Goal: Task Accomplishment & Management: Use online tool/utility

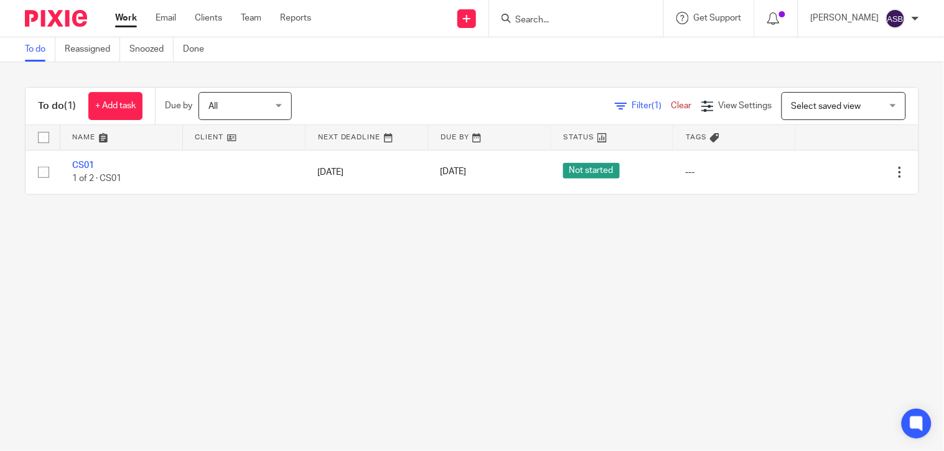
click at [555, 22] on input "Search" at bounding box center [570, 20] width 112 height 11
paste input "S47"
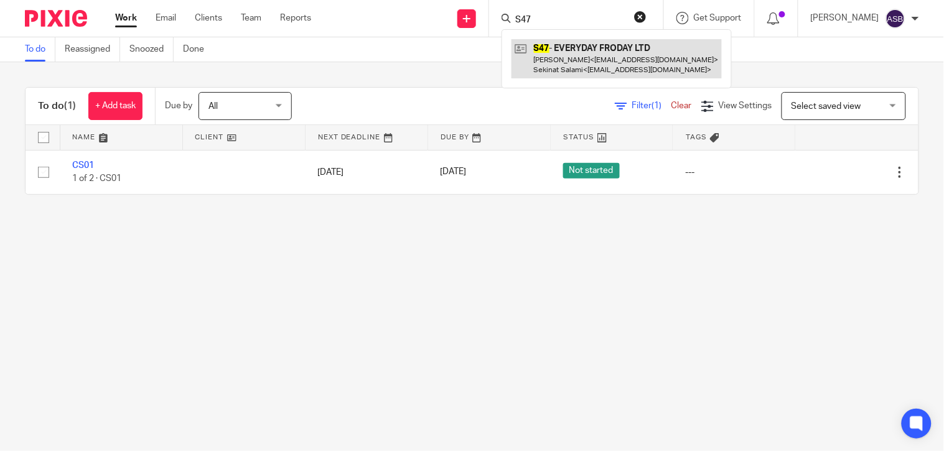
type input "S47"
click at [521, 55] on link at bounding box center [616, 58] width 210 height 39
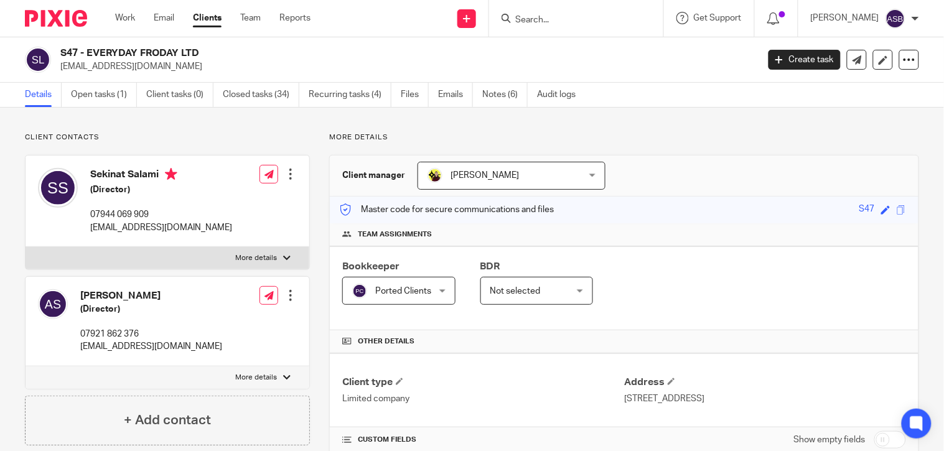
click at [538, 17] on input "Search" at bounding box center [570, 20] width 112 height 11
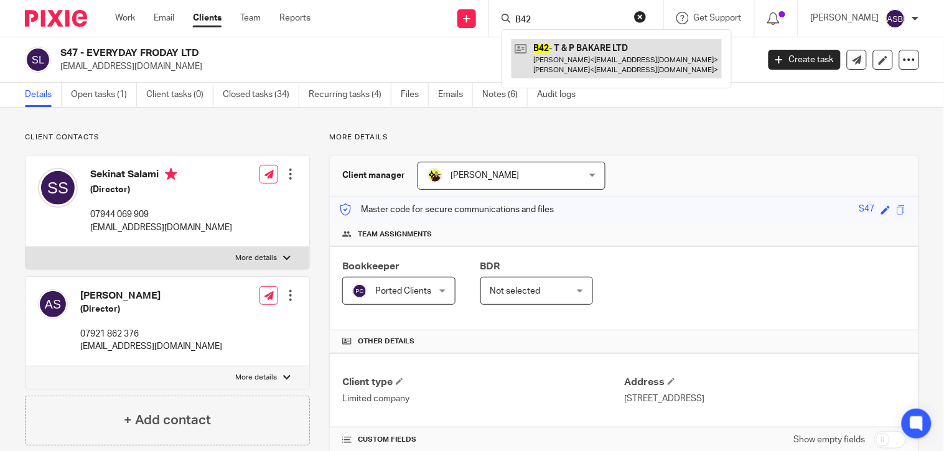
type input "B42"
click at [593, 50] on link at bounding box center [616, 58] width 210 height 39
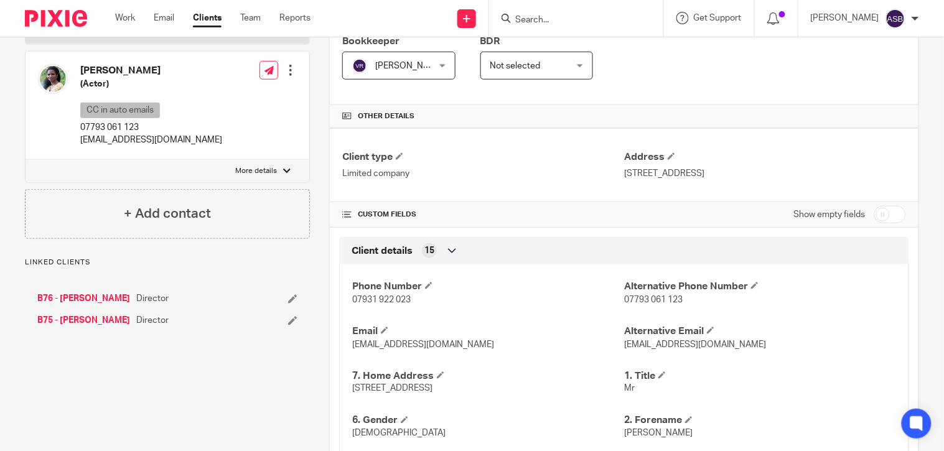
scroll to position [276, 0]
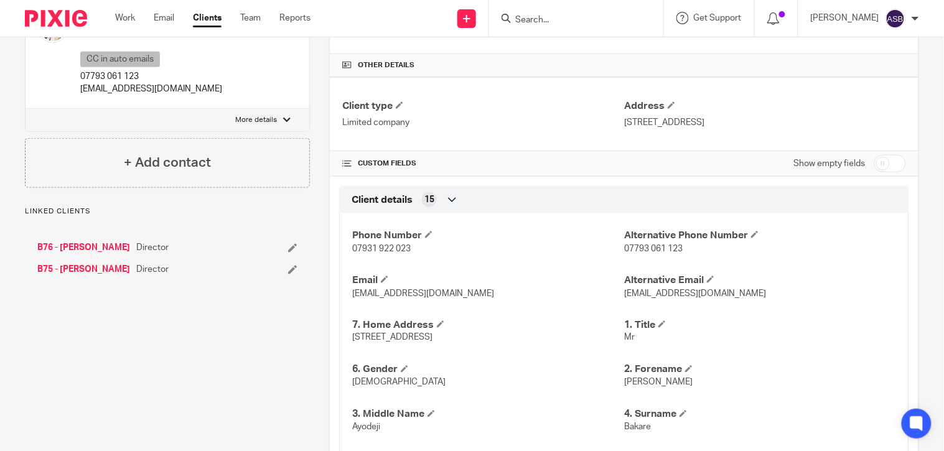
click at [86, 244] on link "B76 - [PERSON_NAME]" at bounding box center [83, 247] width 93 height 12
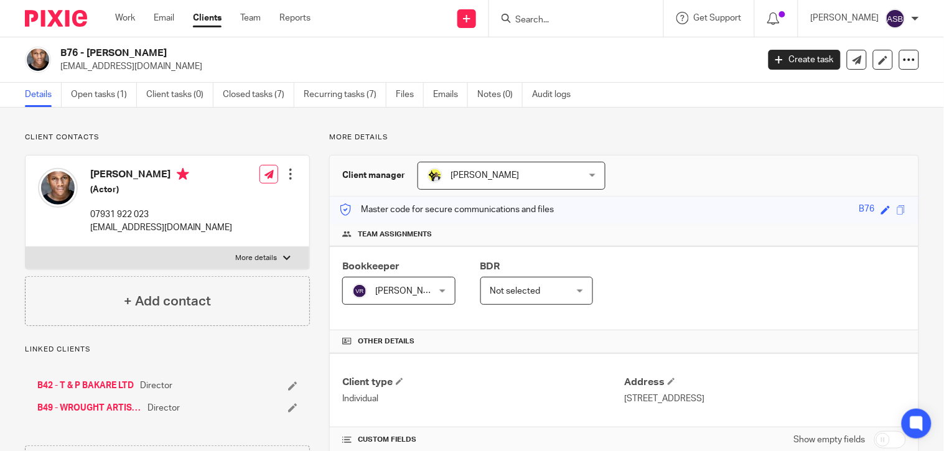
click at [537, 15] on input "Search" at bounding box center [570, 20] width 112 height 11
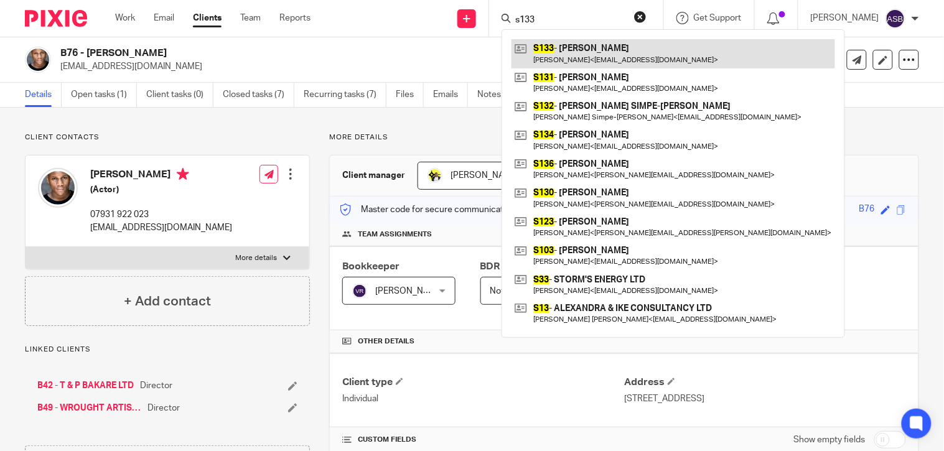
type input "s133"
click at [585, 44] on link at bounding box center [673, 53] width 324 height 29
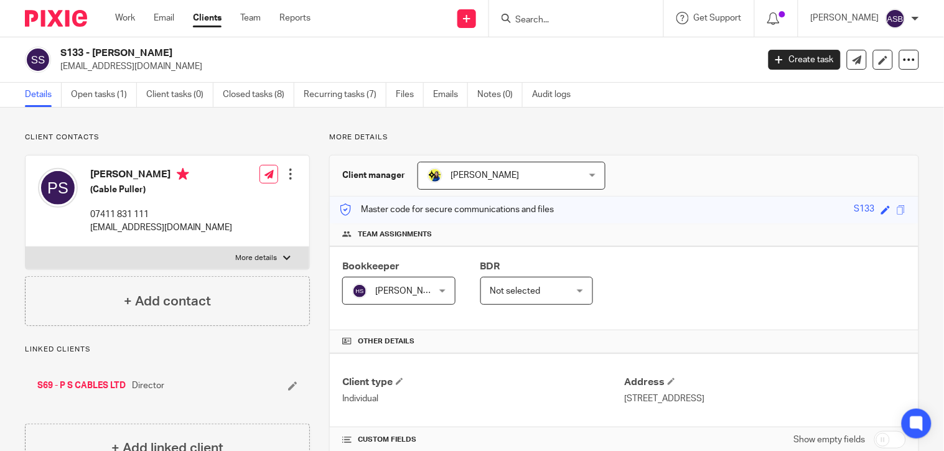
drag, startPoint x: 95, startPoint y: 50, endPoint x: 162, endPoint y: 55, distance: 68.0
click at [162, 55] on h2 "S133 - PAUL SEWELL" at bounding box center [335, 53] width 551 height 13
copy h2 "PAUL SEWELL"
click at [549, 15] on input "Search" at bounding box center [570, 20] width 112 height 11
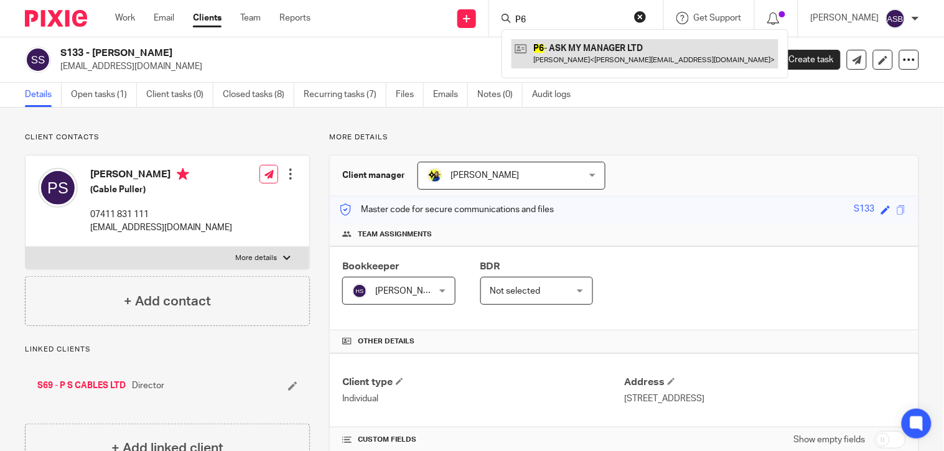
type input "P6"
click at [571, 47] on link at bounding box center [644, 53] width 267 height 29
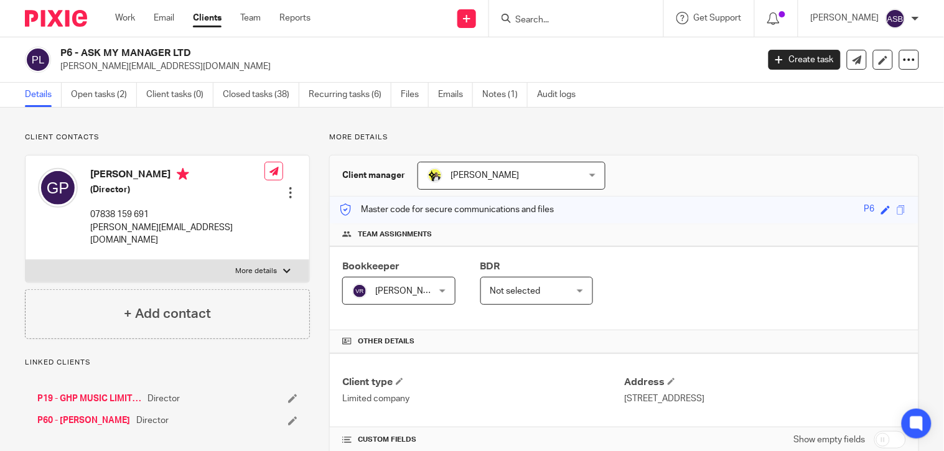
click at [170, 54] on h2 "P6 - ASK MY MANAGER LTD" at bounding box center [335, 53] width 551 height 13
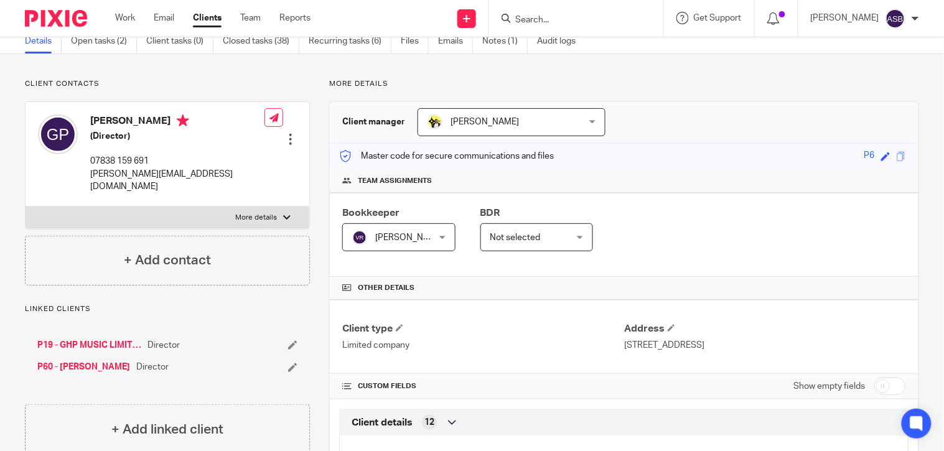
scroll to position [69, 0]
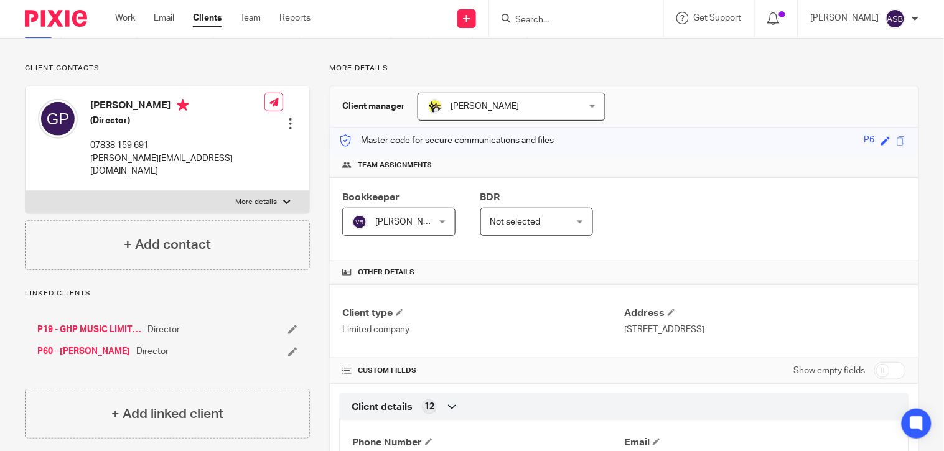
click at [101, 324] on link "P19 - GHP MUSIC LIMITED" at bounding box center [89, 330] width 104 height 12
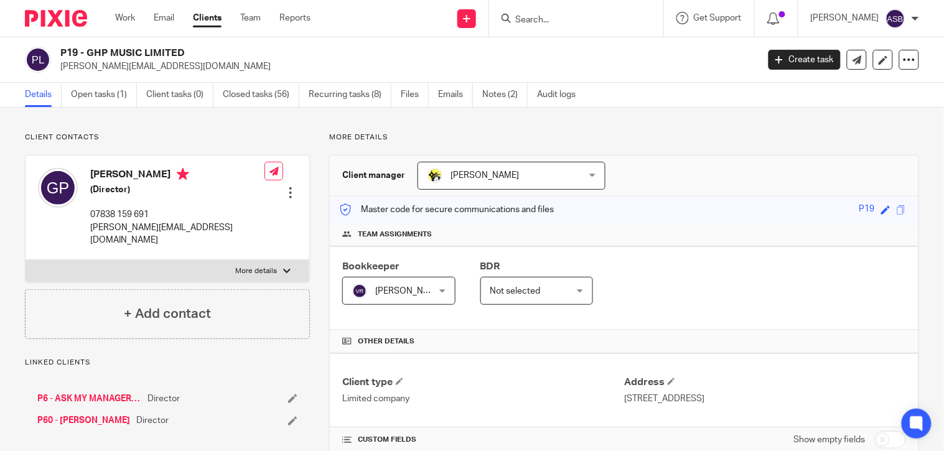
click at [539, 26] on form at bounding box center [580, 19] width 133 height 16
paste input "B40"
click at [536, 15] on input "B40" at bounding box center [570, 20] width 112 height 11
paste input "B40"
type input "B40B40"
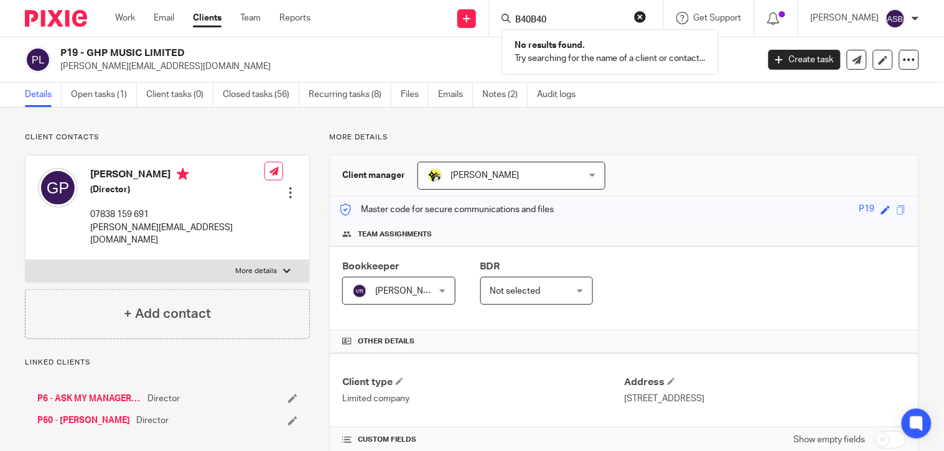
click at [643, 19] on div "B40B40 No results found. Try searching for the name of a client or contact..." at bounding box center [576, 18] width 174 height 37
drag, startPoint x: 626, startPoint y: 7, endPoint x: 602, endPoint y: 16, distance: 25.6
click at [627, 7] on div "B40B40 No results found. Try searching for the name of a client or contact..." at bounding box center [576, 18] width 174 height 37
click at [579, 20] on input "B40B40" at bounding box center [570, 20] width 112 height 11
drag, startPoint x: 437, startPoint y: 24, endPoint x: 397, endPoint y: 29, distance: 40.8
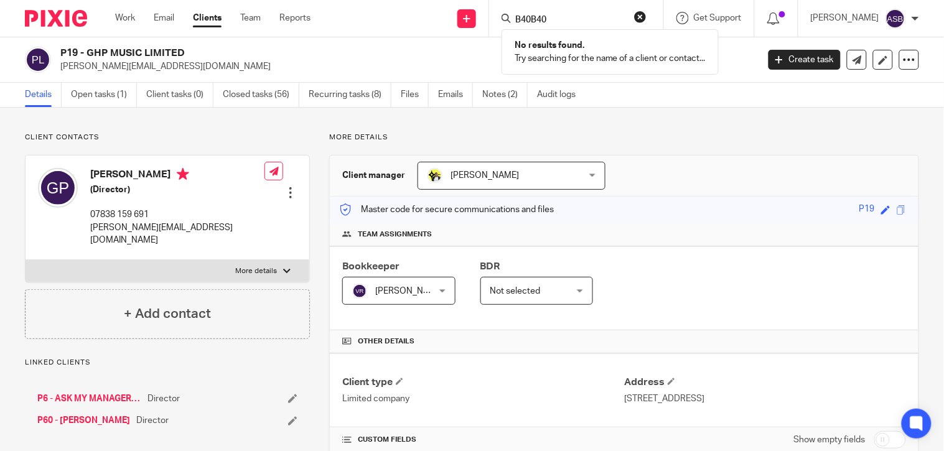
click at [370, 29] on div "Send new email Create task Add client Request signature B40B40 No results found…" at bounding box center [636, 18] width 615 height 37
paste input "B40"
type input "B40"
click at [577, 36] on div "B40 - SCOPE SECURITY SOLUTIONS LTD Matthew Bedford < matthewbedford@live.co.uk >" at bounding box center [616, 53] width 230 height 49
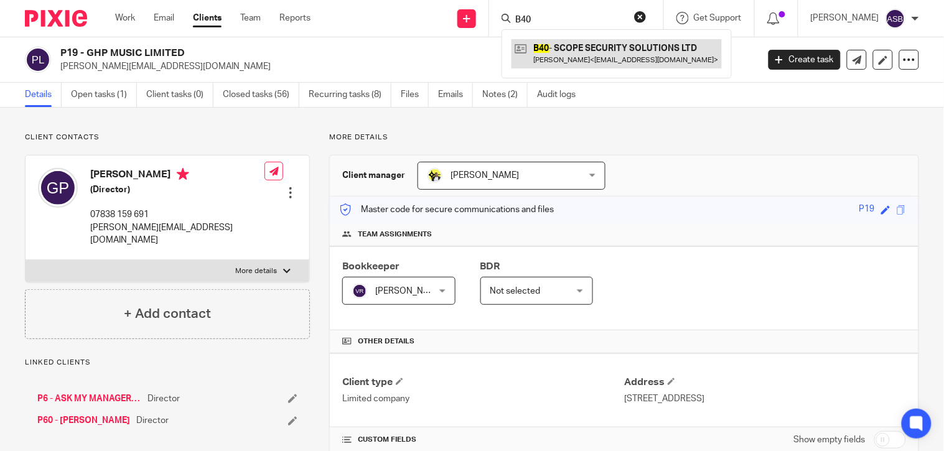
click at [577, 40] on link at bounding box center [616, 53] width 210 height 29
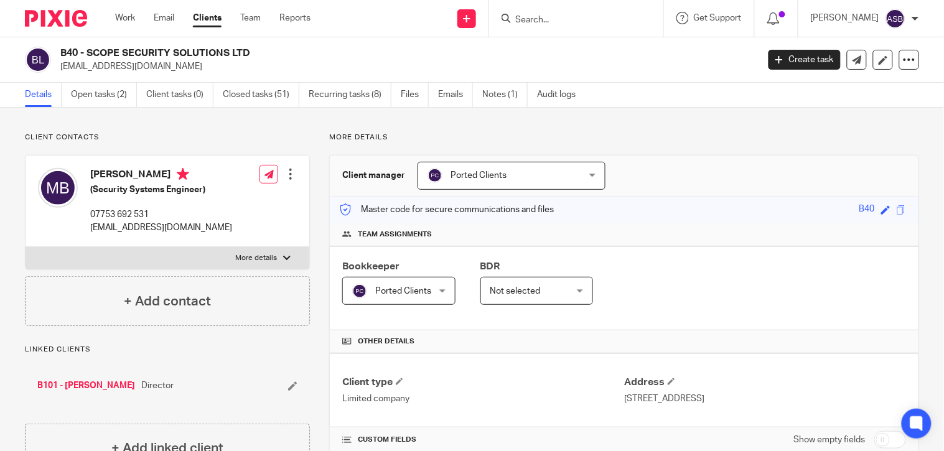
click at [531, 9] on div at bounding box center [576, 18] width 174 height 37
click at [528, 11] on form at bounding box center [580, 19] width 133 height 16
click at [524, 16] on input "Search" at bounding box center [570, 20] width 112 height 11
paste input "FREDERICK"
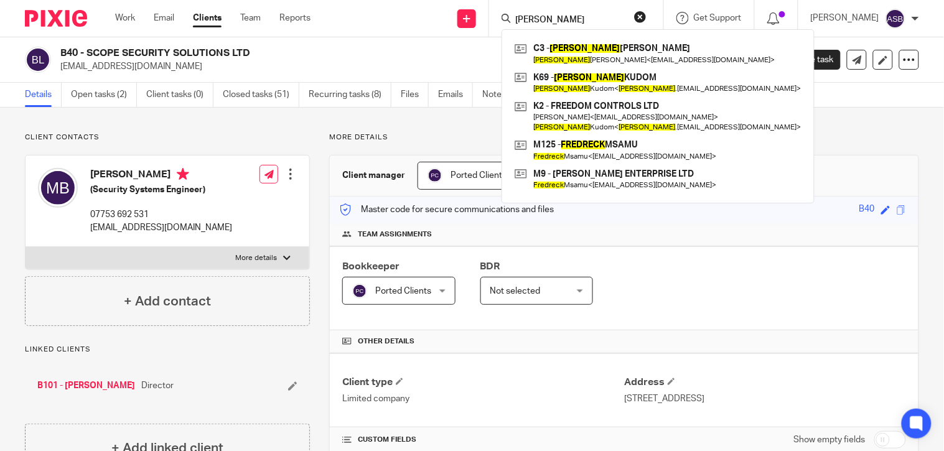
type input "FREDERICK"
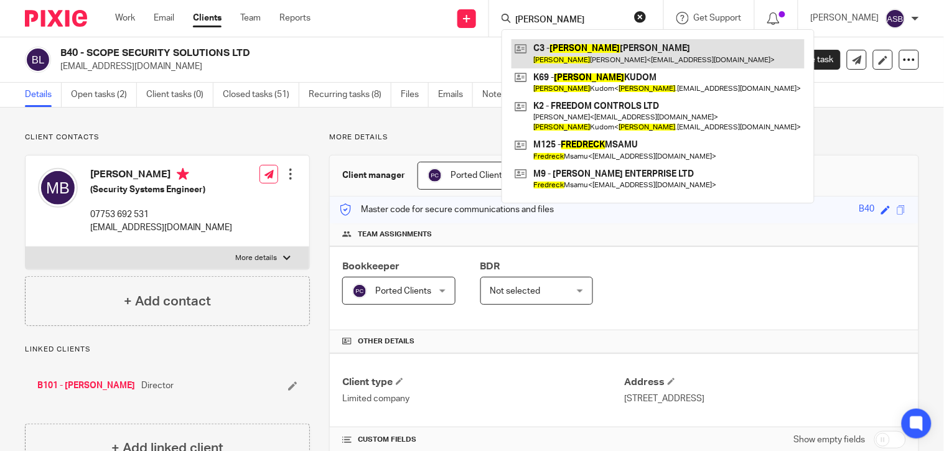
click at [610, 45] on link at bounding box center [657, 53] width 293 height 29
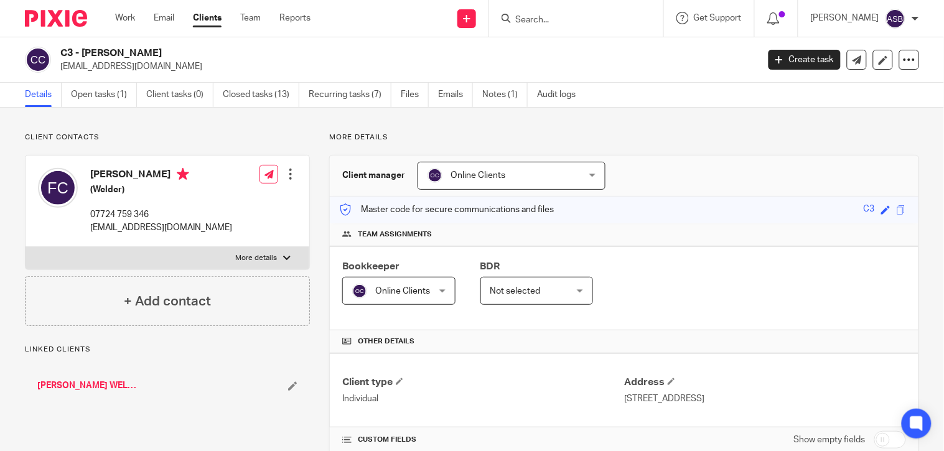
click at [546, 22] on input "Search" at bounding box center [570, 20] width 112 height 11
paste input "[PERSON_NAME]"
type input "[PERSON_NAME]"
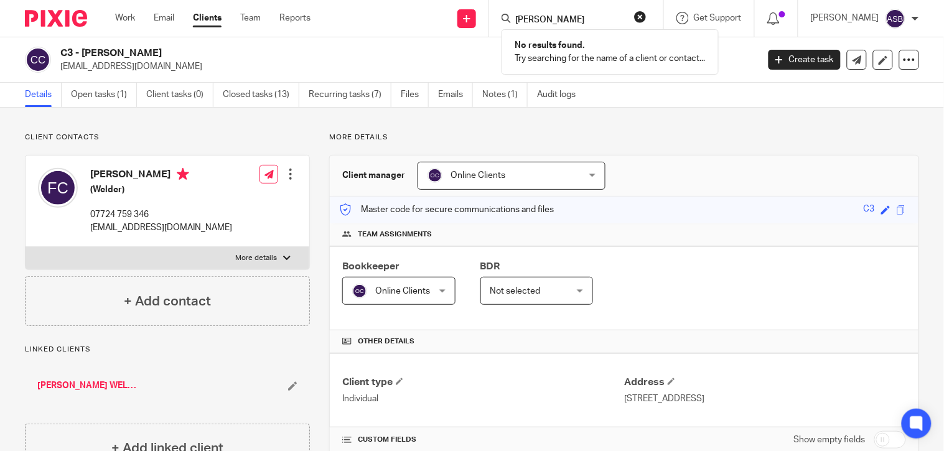
drag, startPoint x: 557, startPoint y: 19, endPoint x: 448, endPoint y: 63, distance: 117.5
click at [412, 57] on body "Work Email Clients Team Reports Work Email Clients Team Reports Settings Send n…" at bounding box center [472, 225] width 944 height 451
click at [525, 25] on input "Search" at bounding box center [570, 20] width 112 height 11
paste input "[PERSON_NAME]"
type input "FREDERICK ASANTE"
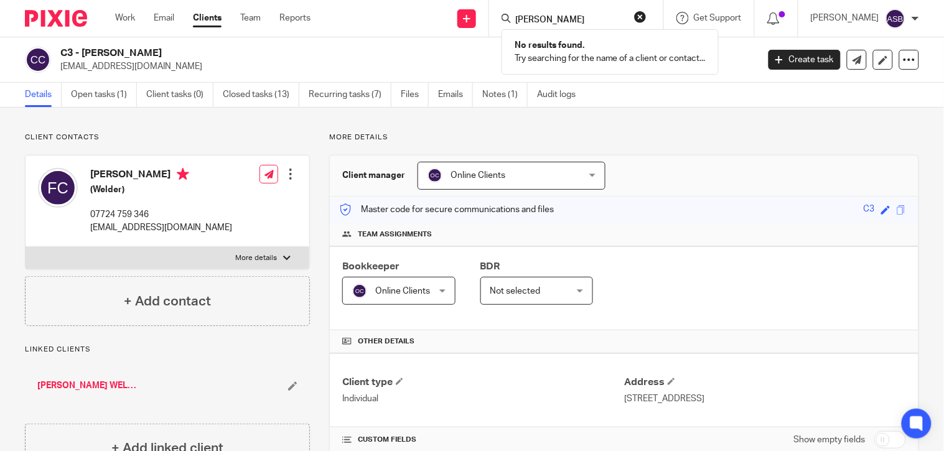
drag, startPoint x: 546, startPoint y: 22, endPoint x: 486, endPoint y: 47, distance: 64.9
click at [473, 39] on body "Work Email Clients Team Reports Work Email Clients Team Reports Settings Send n…" at bounding box center [472, 225] width 944 height 451
click at [523, 17] on input "Search" at bounding box center [570, 20] width 112 height 11
paste input "ASANTE"
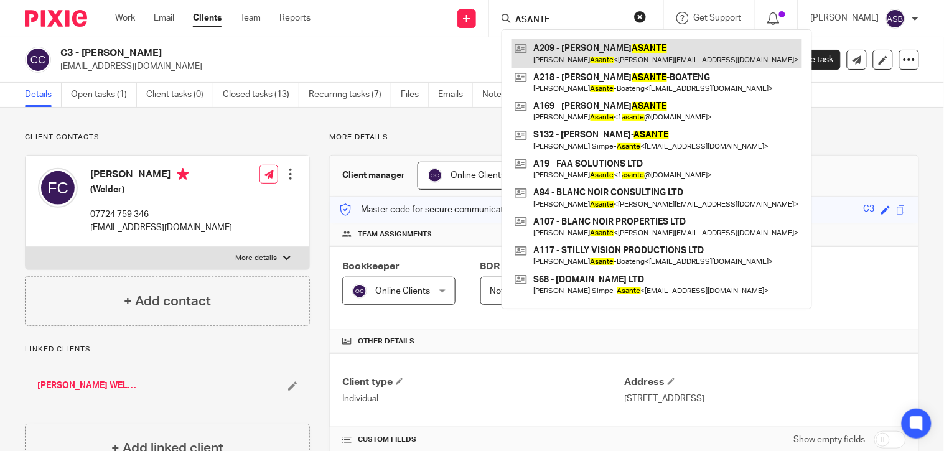
type input "ASANTE"
click at [620, 59] on link at bounding box center [656, 53] width 291 height 29
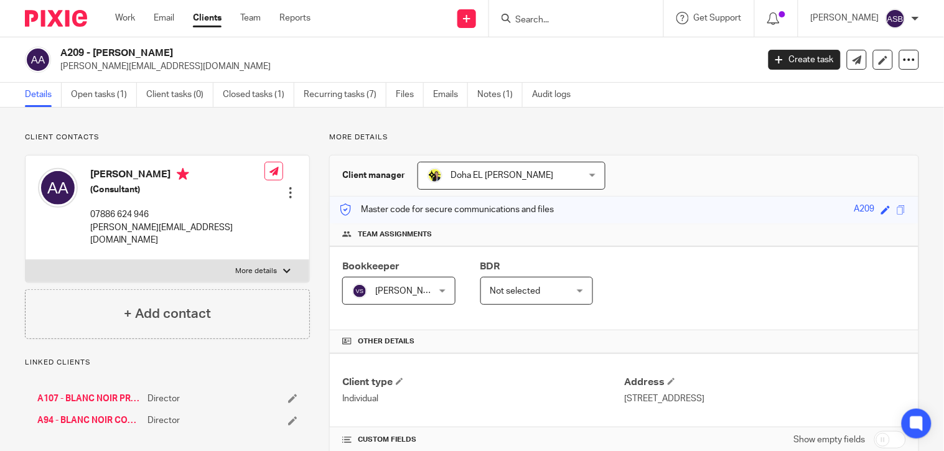
click at [531, 23] on input "Search" at bounding box center [570, 20] width 112 height 11
paste input "ASANTE"
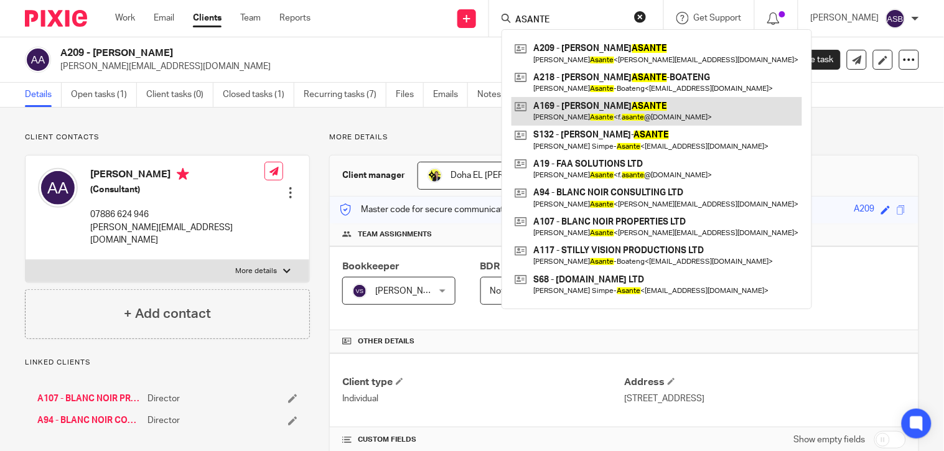
type input "ASANTE"
click at [623, 112] on link at bounding box center [656, 111] width 291 height 29
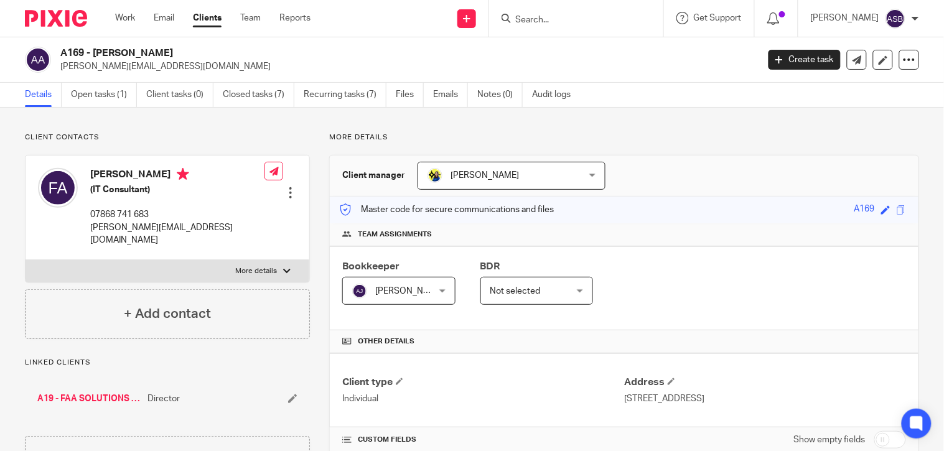
click at [525, 27] on div at bounding box center [576, 18] width 174 height 37
click at [525, 25] on input "Search" at bounding box center [570, 20] width 112 height 11
paste input "ASANTE"
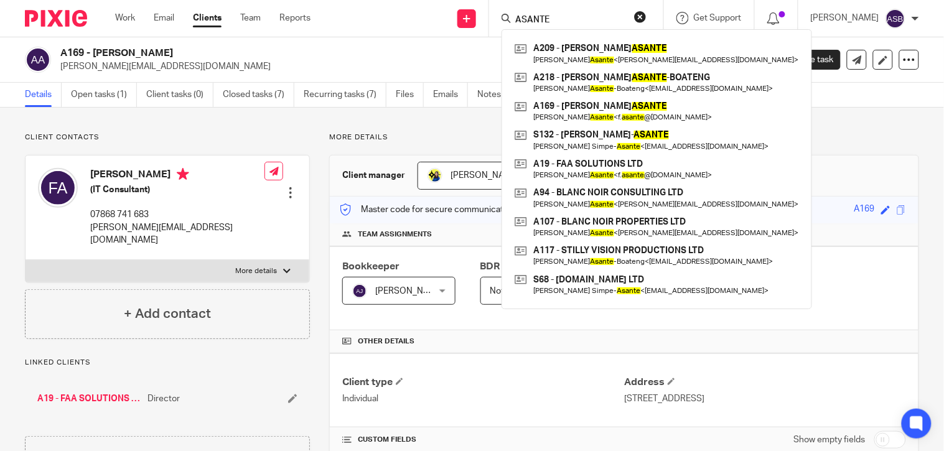
type input "ASANTE"
drag, startPoint x: 633, startPoint y: 16, endPoint x: 617, endPoint y: 16, distance: 16.2
click at [634, 16] on button "reset" at bounding box center [640, 17] width 12 height 12
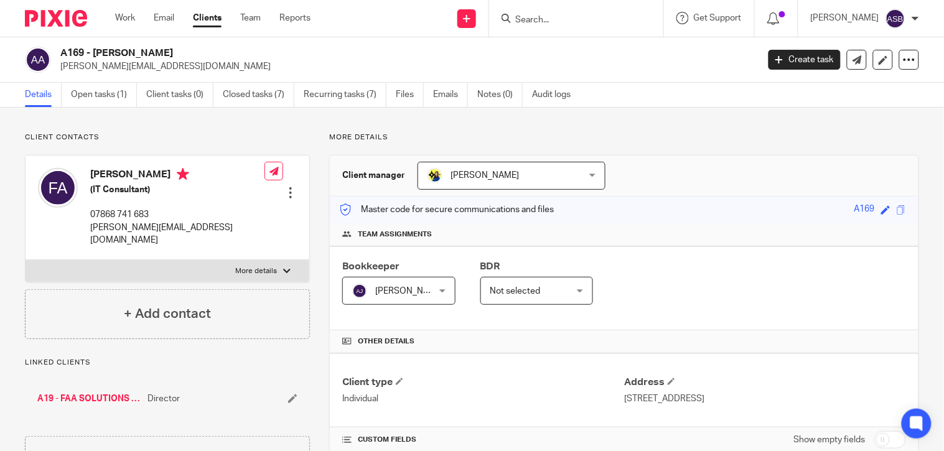
click at [548, 21] on input "Search" at bounding box center [570, 20] width 112 height 11
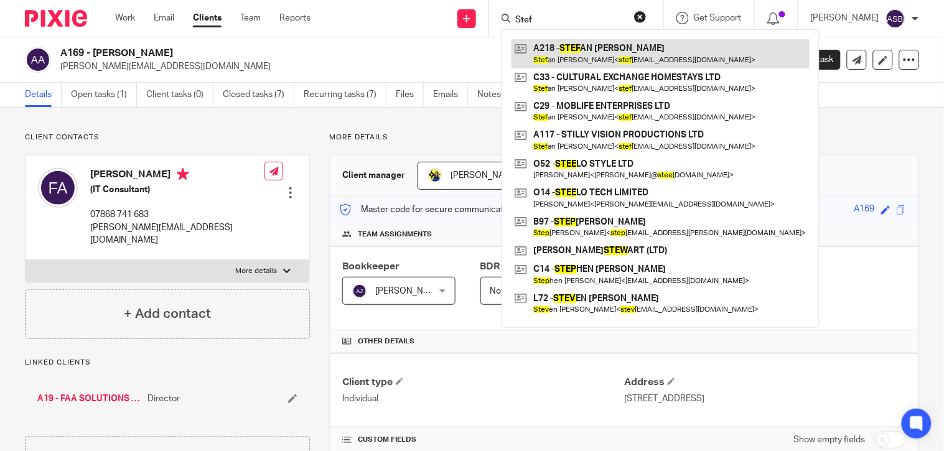
type input "Stef"
click at [617, 46] on link at bounding box center [660, 53] width 298 height 29
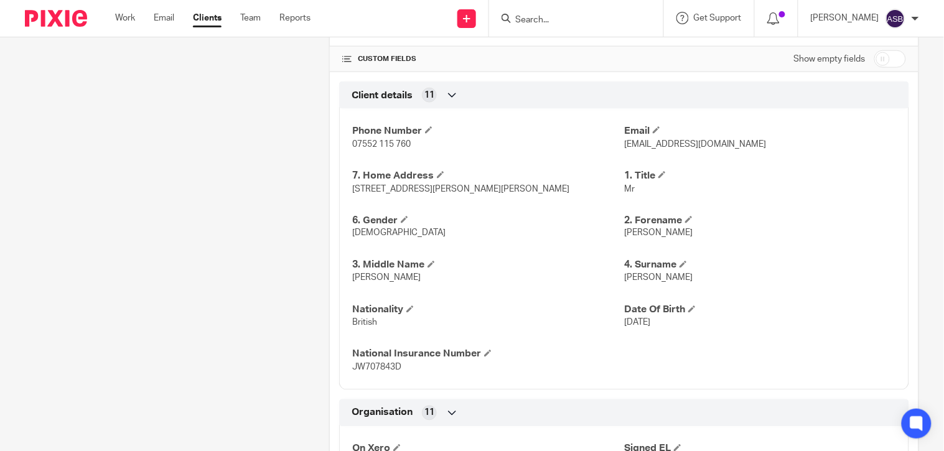
scroll to position [414, 0]
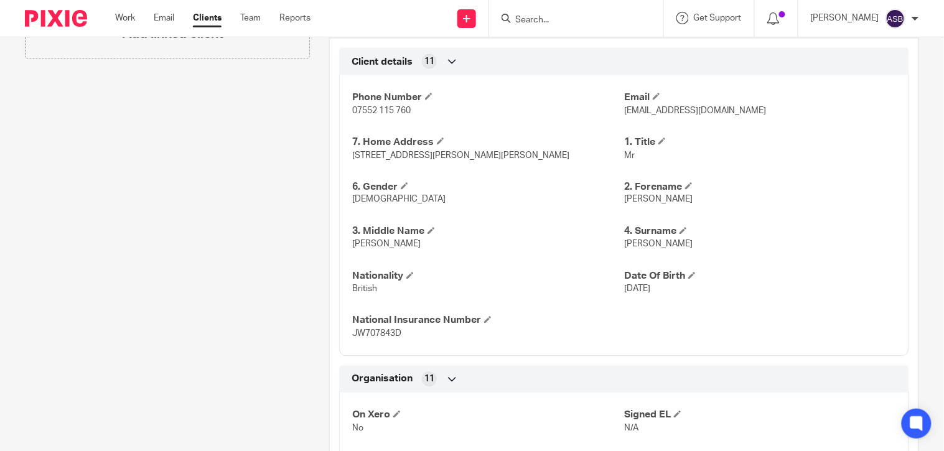
click at [524, 17] on input "Search" at bounding box center [570, 20] width 112 height 11
paste input "B40"
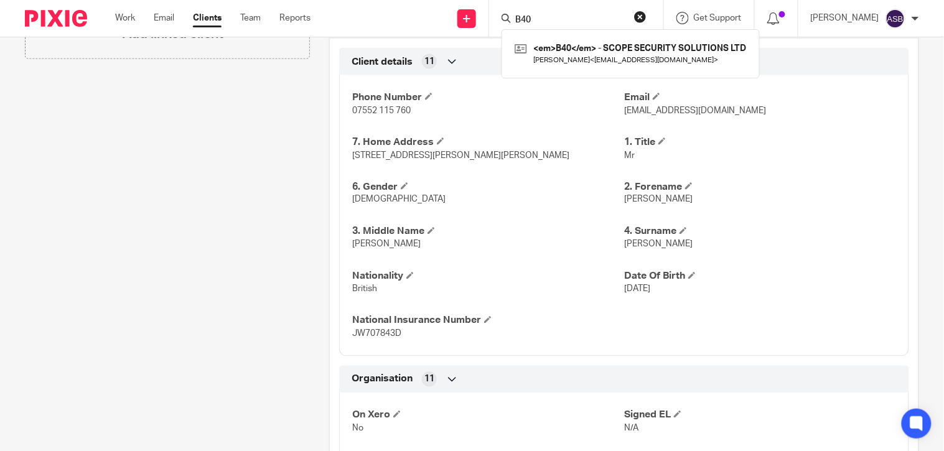
scroll to position [138, 0]
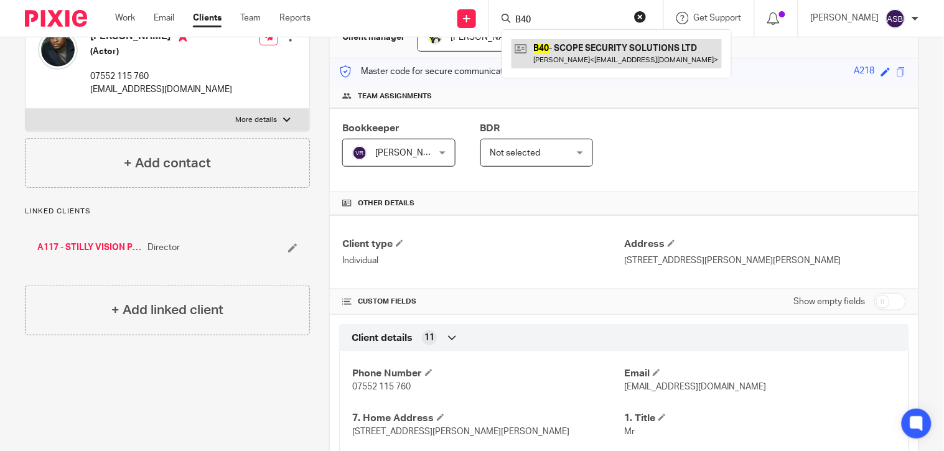
type input "B40"
click at [572, 48] on link at bounding box center [616, 53] width 210 height 29
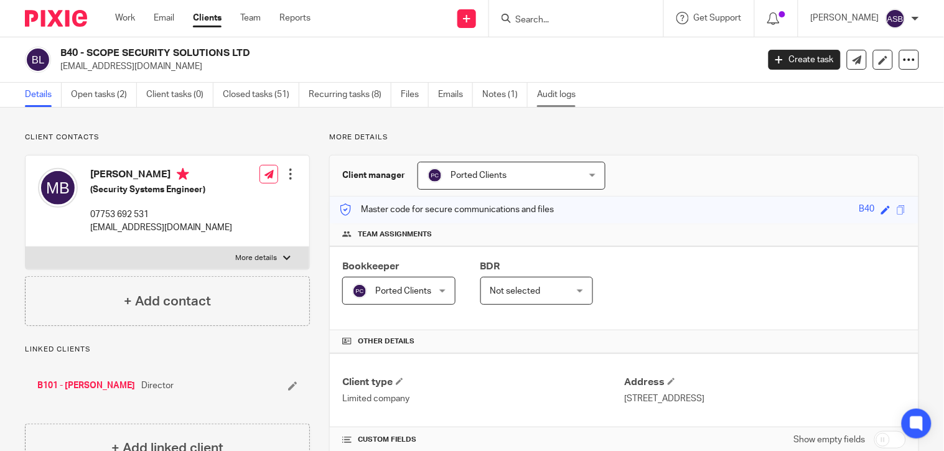
click at [561, 95] on link "Audit logs" at bounding box center [561, 95] width 48 height 24
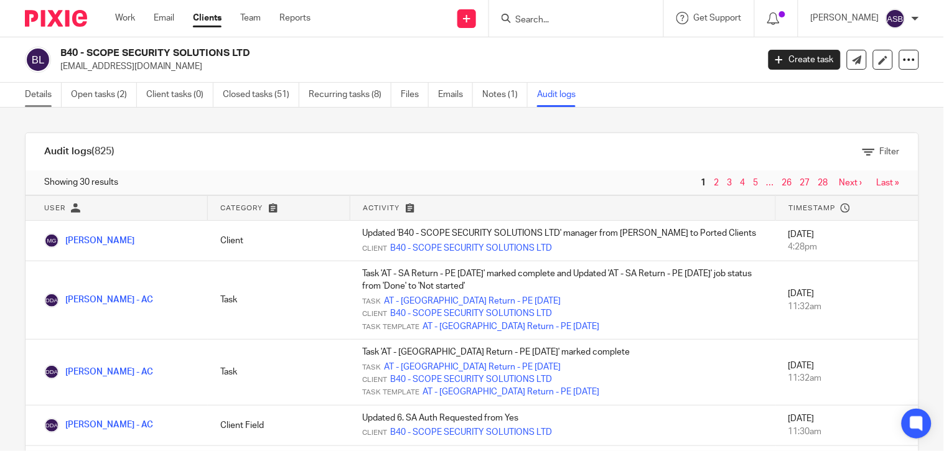
click at [44, 94] on link "Details" at bounding box center [43, 95] width 37 height 24
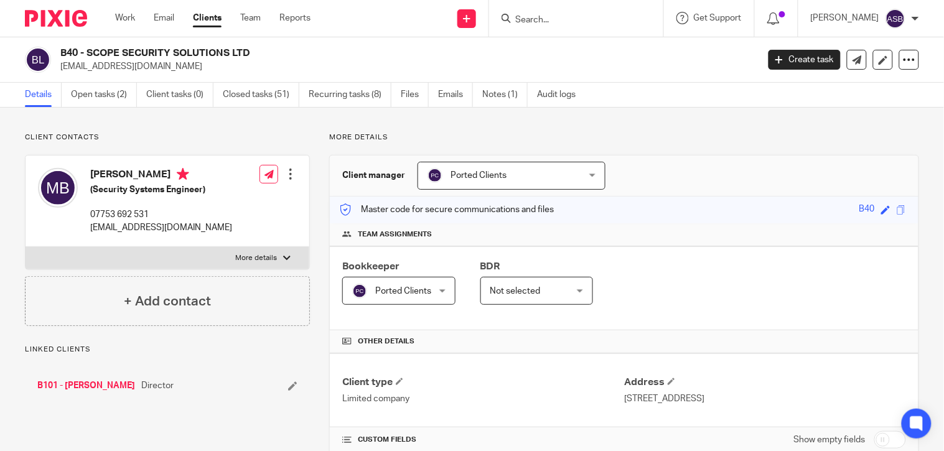
click at [583, 173] on div "Ported Clients Ported Clients" at bounding box center [511, 176] width 188 height 28
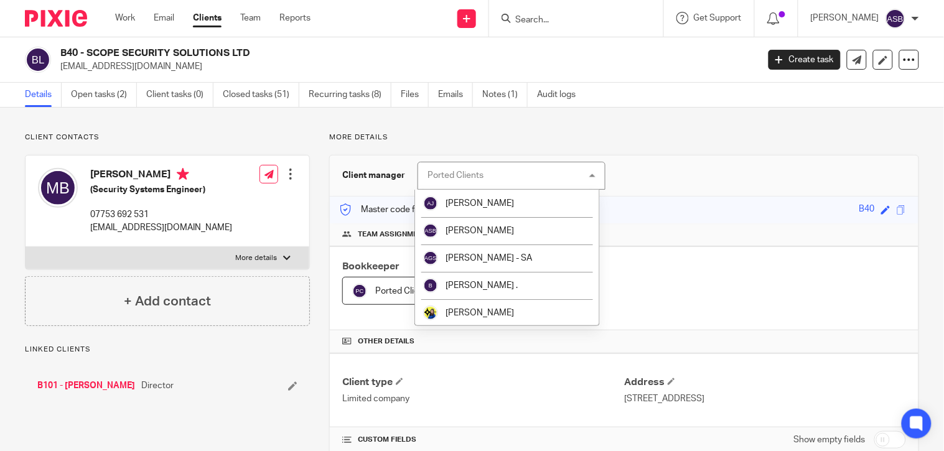
click at [440, 171] on div "Ported Clients" at bounding box center [455, 175] width 56 height 9
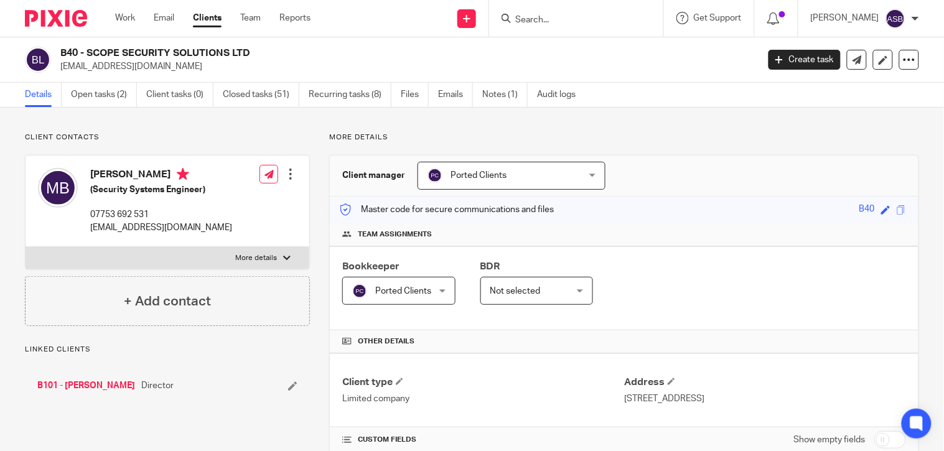
click at [589, 176] on div "Ported Clients Ported Clients" at bounding box center [511, 176] width 188 height 28
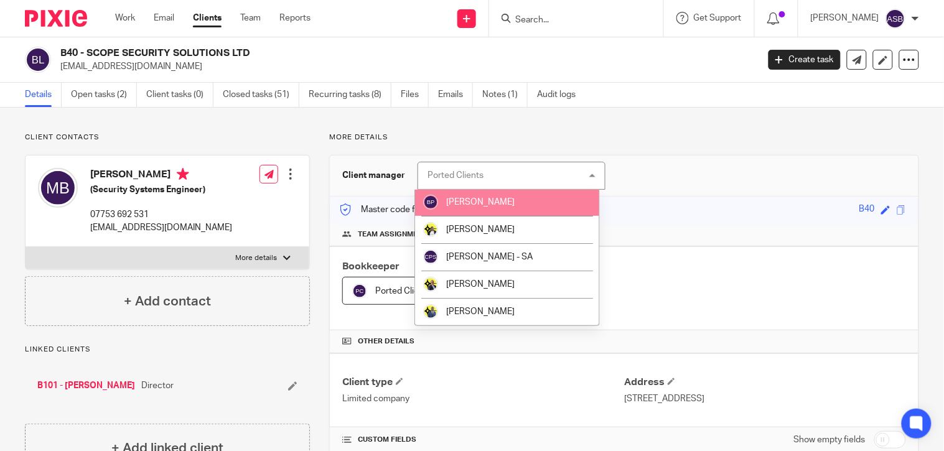
scroll to position [69, 0]
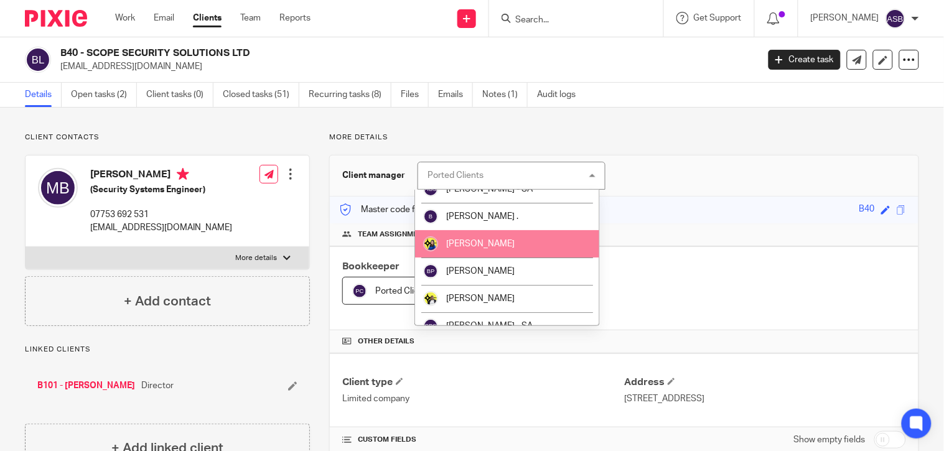
click at [482, 239] on li "[PERSON_NAME]" at bounding box center [507, 243] width 184 height 27
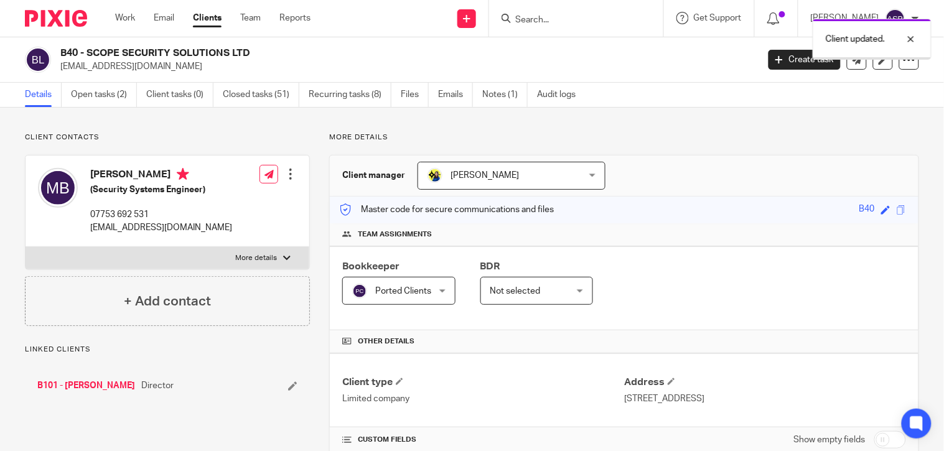
click at [434, 291] on div "Ported Clients Ported Clients" at bounding box center [398, 291] width 113 height 28
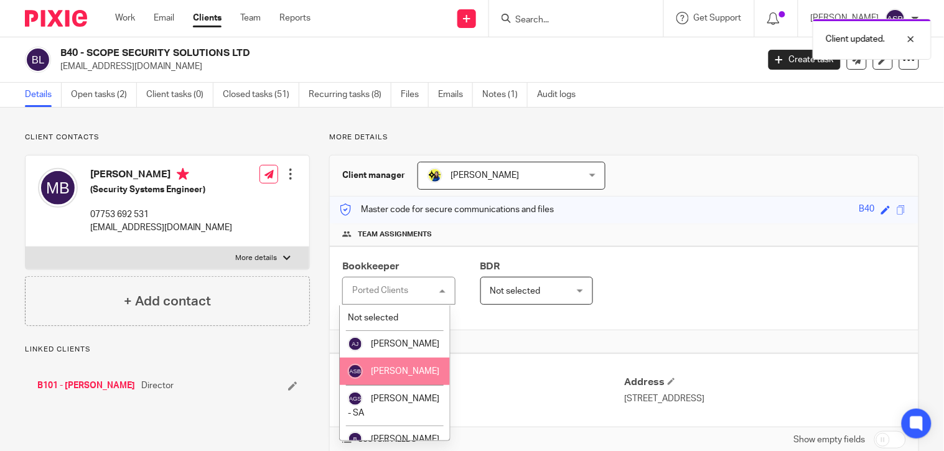
scroll to position [69, 0]
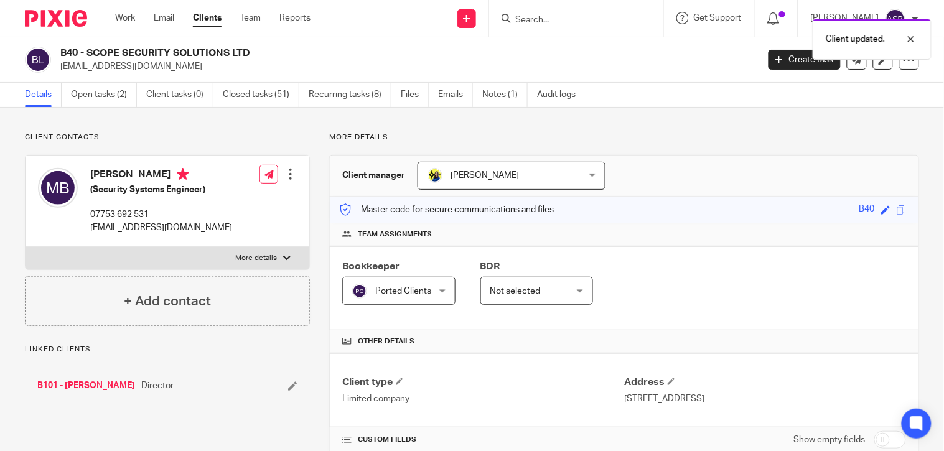
drag, startPoint x: 791, startPoint y: 266, endPoint x: 687, endPoint y: 205, distance: 119.6
click at [790, 266] on div "Bookkeeper Ported Clients Ported Clients Not selected Abhay Jayswal Akhil Siby …" at bounding box center [624, 288] width 589 height 84
click at [567, 96] on link "Audit logs" at bounding box center [561, 95] width 48 height 24
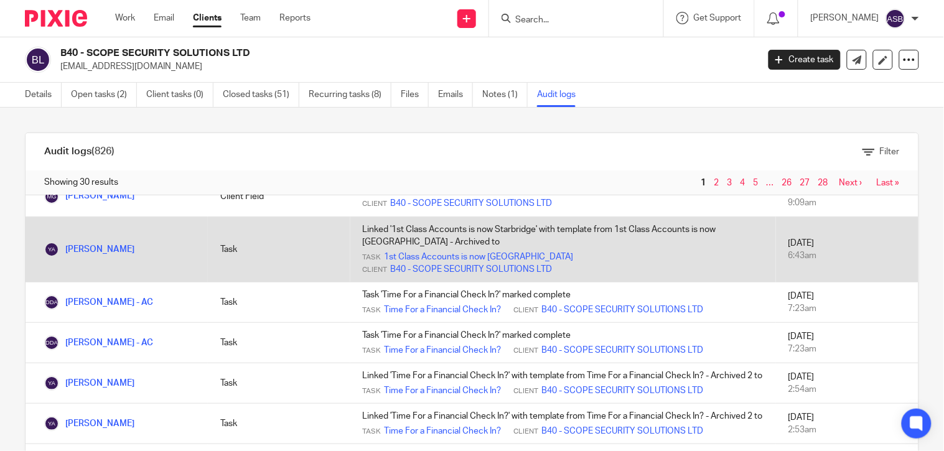
scroll to position [1214, 0]
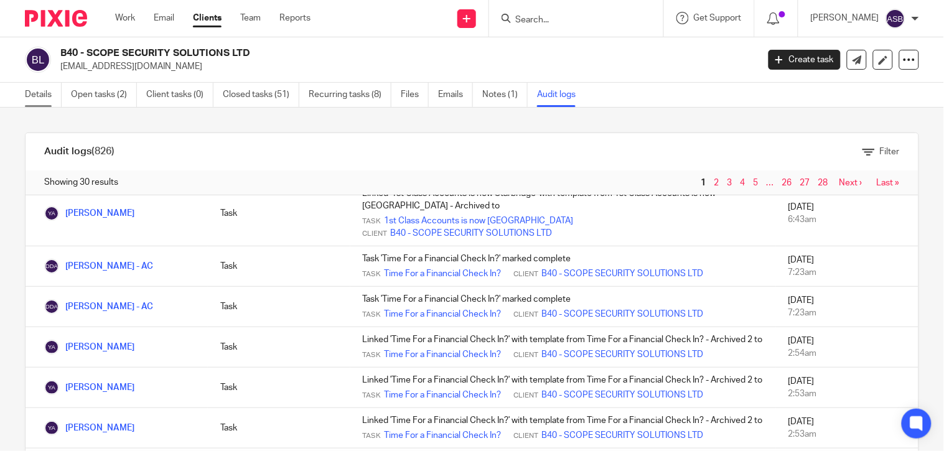
click at [50, 91] on link "Details" at bounding box center [43, 95] width 37 height 24
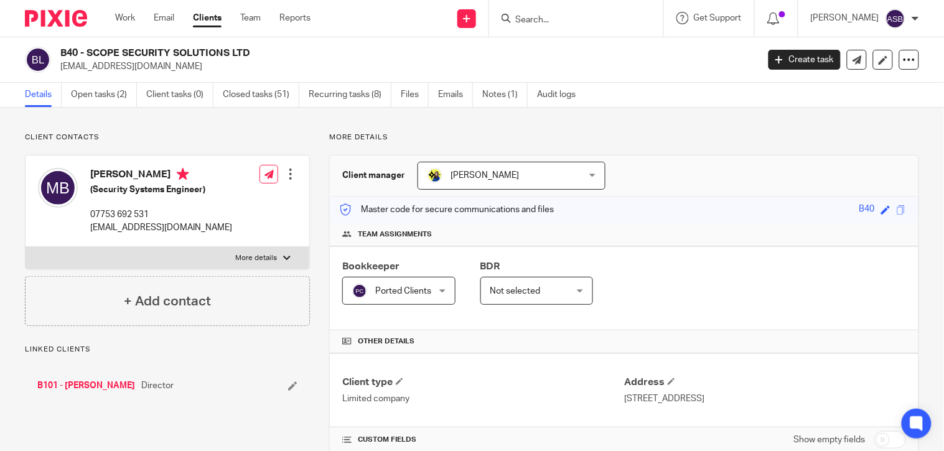
click at [436, 291] on div "Ported Clients Ported Clients" at bounding box center [398, 291] width 113 height 28
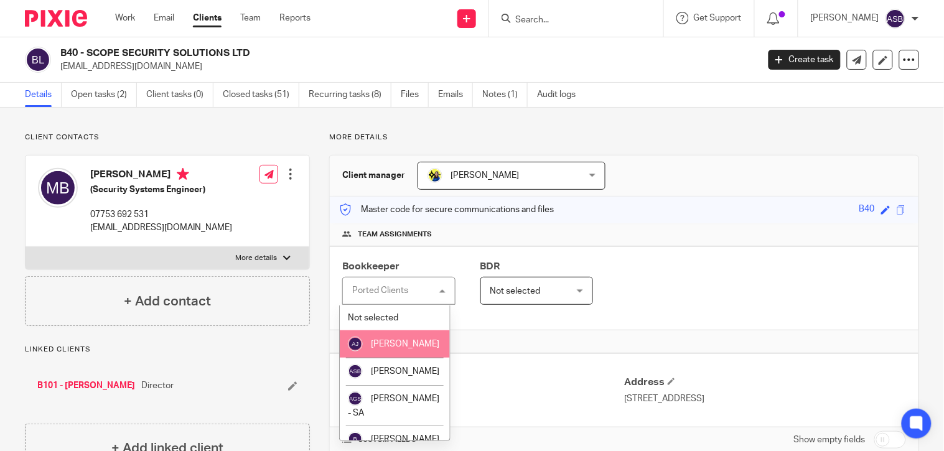
click at [391, 345] on span "[PERSON_NAME]" at bounding box center [405, 344] width 68 height 9
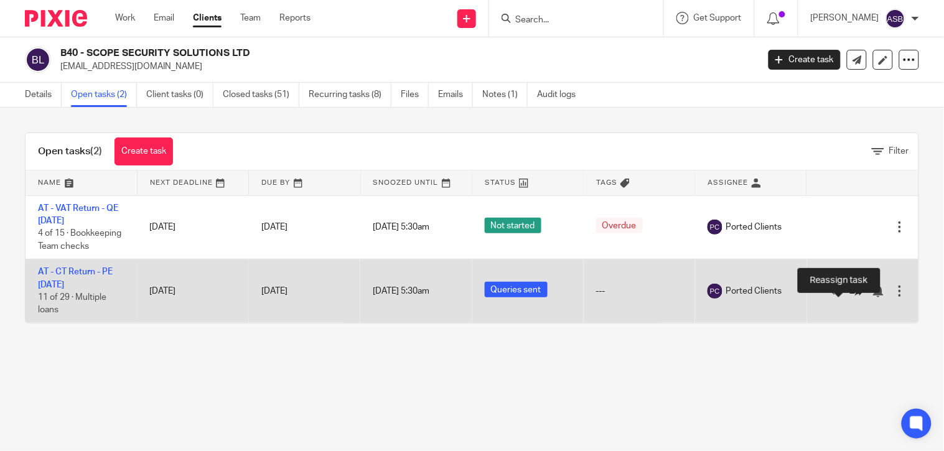
click at [850, 297] on icon at bounding box center [856, 291] width 12 height 12
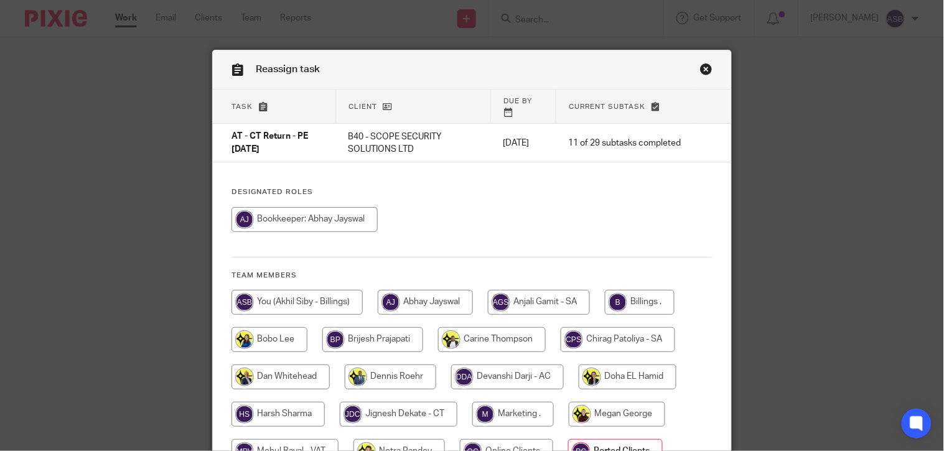
click at [421, 293] on input "radio" at bounding box center [425, 302] width 95 height 25
radio input "true"
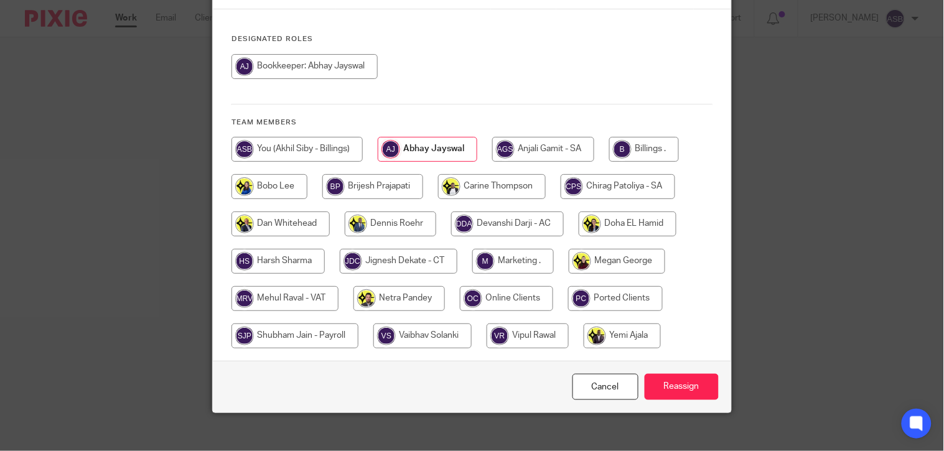
scroll to position [157, 0]
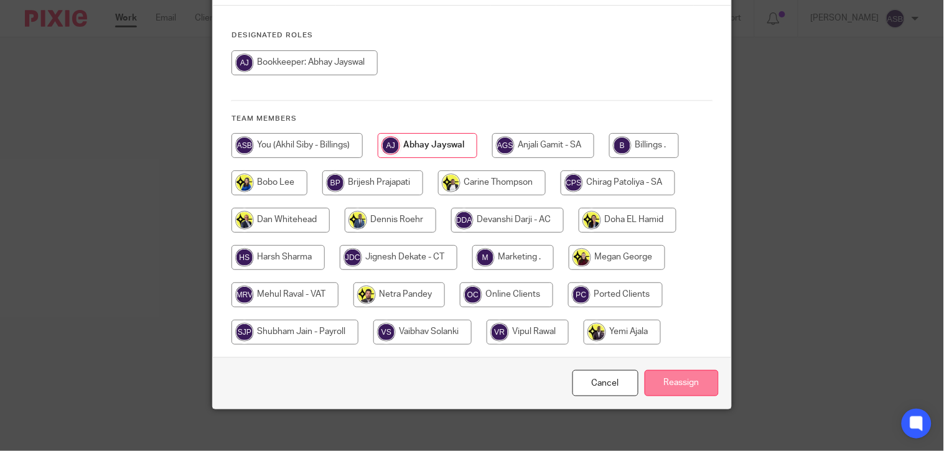
click at [689, 381] on input "Reassign" at bounding box center [682, 383] width 74 height 27
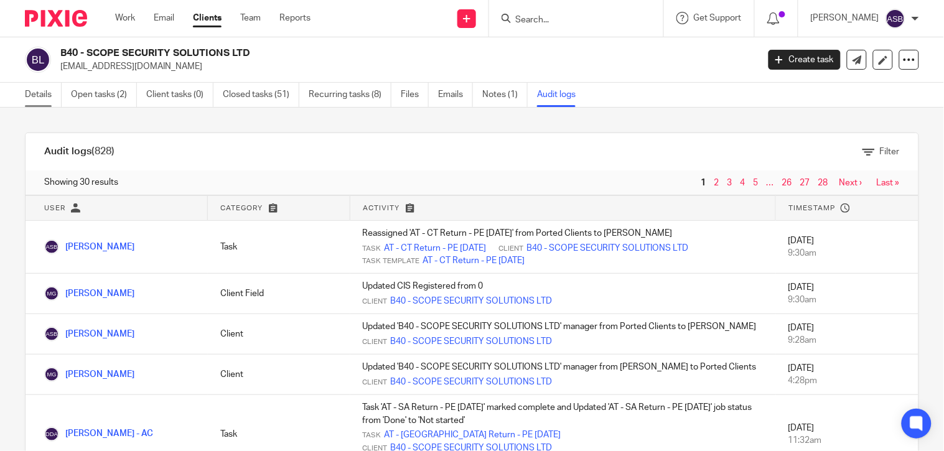
click at [28, 93] on link "Details" at bounding box center [43, 95] width 37 height 24
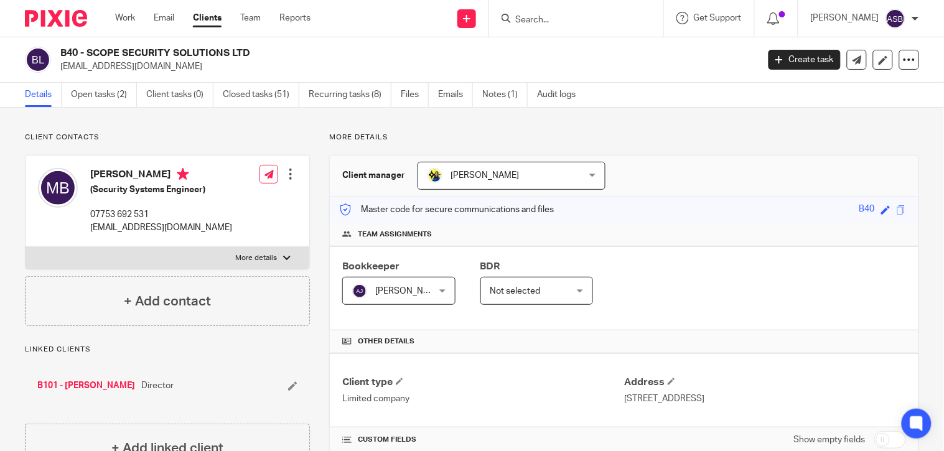
click at [546, 21] on input "Search" at bounding box center [570, 20] width 112 height 11
paste input "Vfa Property"
type input "Vfa Property"
click at [636, 19] on button "reset" at bounding box center [640, 17] width 12 height 12
click at [128, 14] on link "Work" at bounding box center [125, 18] width 20 height 12
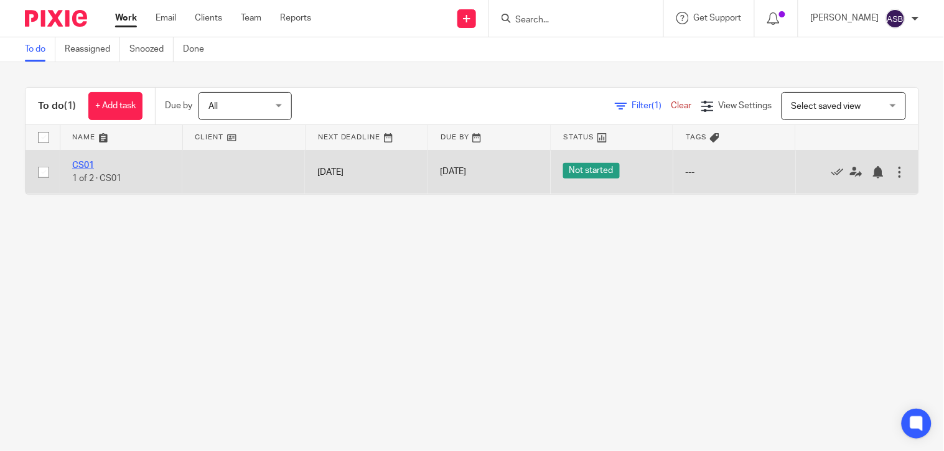
click at [80, 162] on link "CS01" at bounding box center [83, 165] width 22 height 9
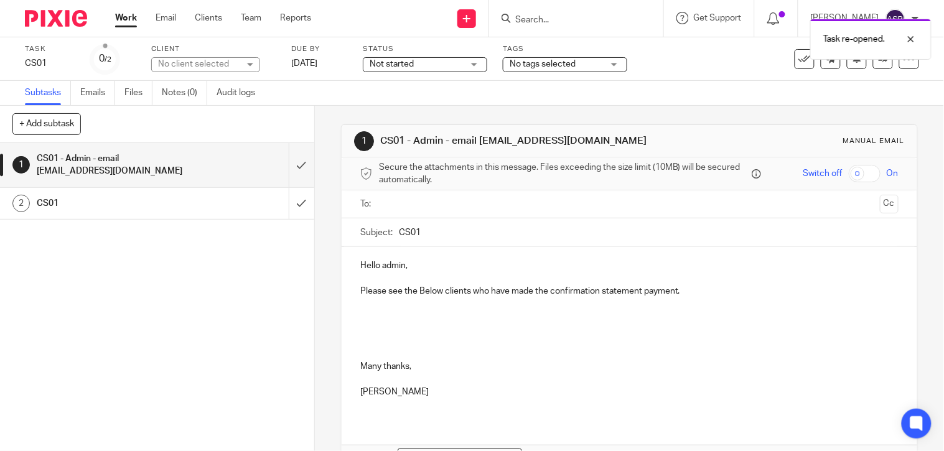
drag, startPoint x: 473, startPoint y: 141, endPoint x: 580, endPoint y: 145, distance: 106.5
click at [580, 145] on h1 "CS01 - Admin - email [EMAIL_ADDRESS][DOMAIN_NAME]" at bounding box center [518, 140] width 276 height 13
drag, startPoint x: 580, startPoint y: 145, endPoint x: 475, endPoint y: 145, distance: 104.5
click at [475, 145] on h1 "CS01 - Admin - email [EMAIL_ADDRESS][DOMAIN_NAME]" at bounding box center [518, 140] width 276 height 13
drag, startPoint x: 475, startPoint y: 142, endPoint x: 601, endPoint y: 141, distance: 126.3
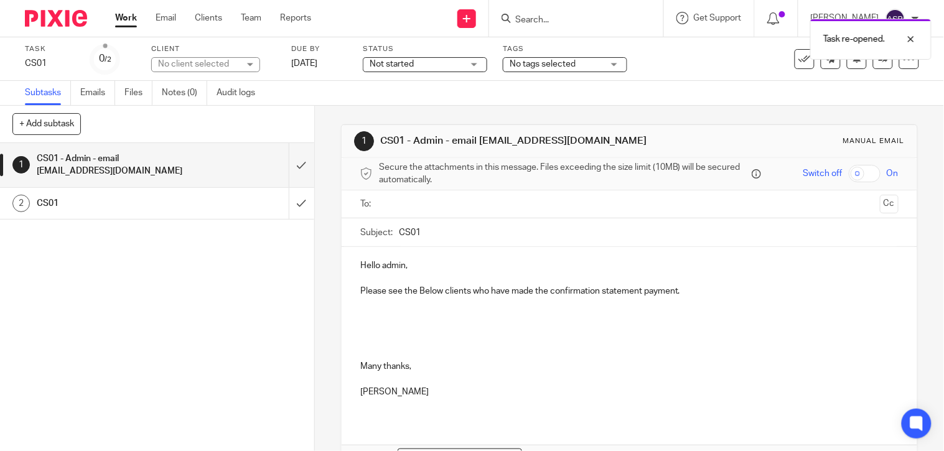
click at [601, 141] on h1 "CS01 - Admin - email [EMAIL_ADDRESS][DOMAIN_NAME]" at bounding box center [518, 140] width 276 height 13
copy h1 "[EMAIL_ADDRESS][DOMAIN_NAME]"
click at [432, 200] on input "text" at bounding box center [629, 204] width 492 height 14
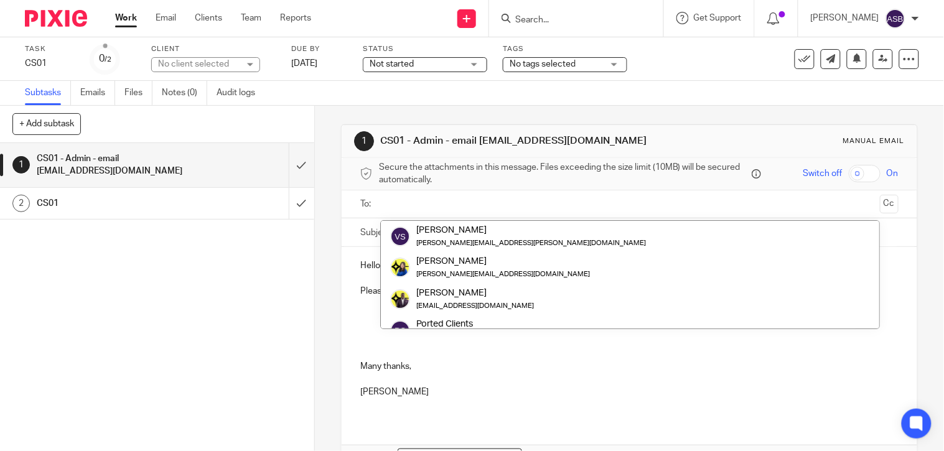
paste input "admin@starbridge.uk"
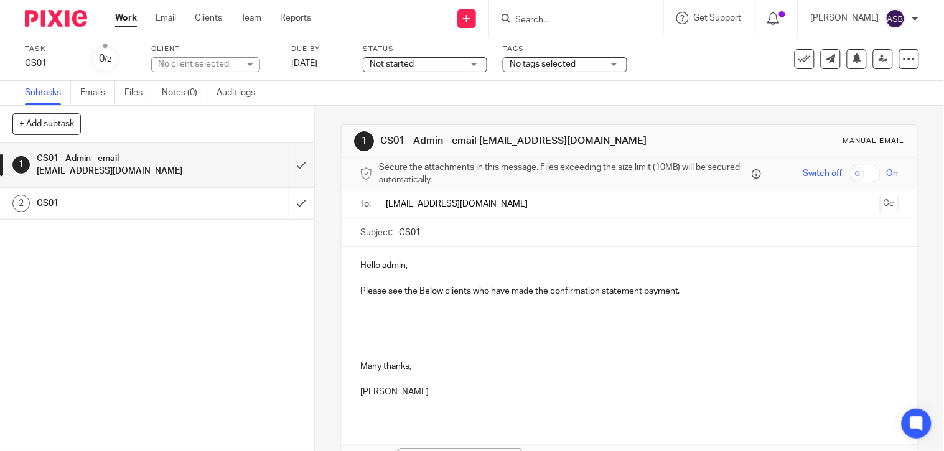
type input "admin@starbridge.uk"
click at [476, 333] on p at bounding box center [629, 329] width 538 height 12
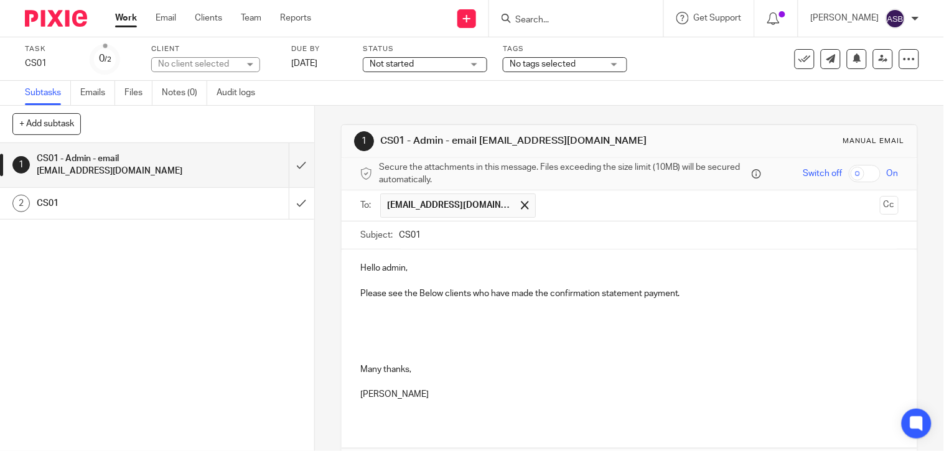
click at [686, 294] on p "Please see the Below clients who have made the confirmation statement payment." at bounding box center [629, 293] width 538 height 12
click at [378, 337] on p at bounding box center [629, 331] width 538 height 12
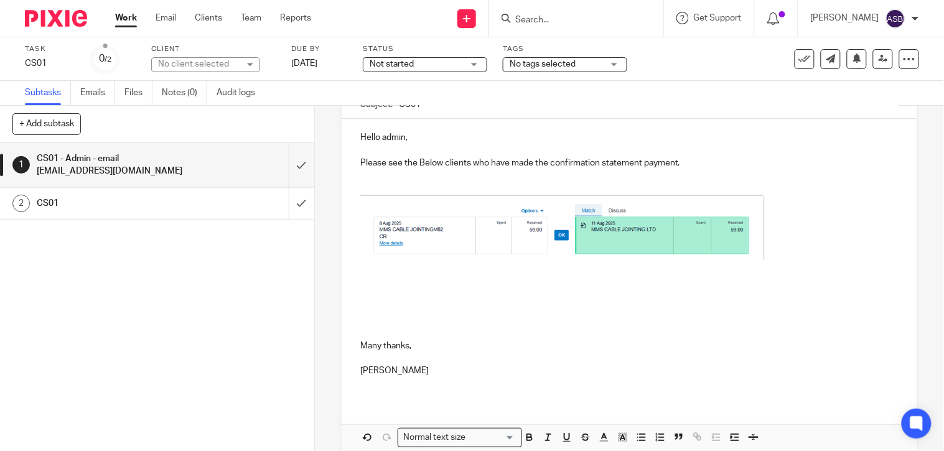
scroll to position [138, 0]
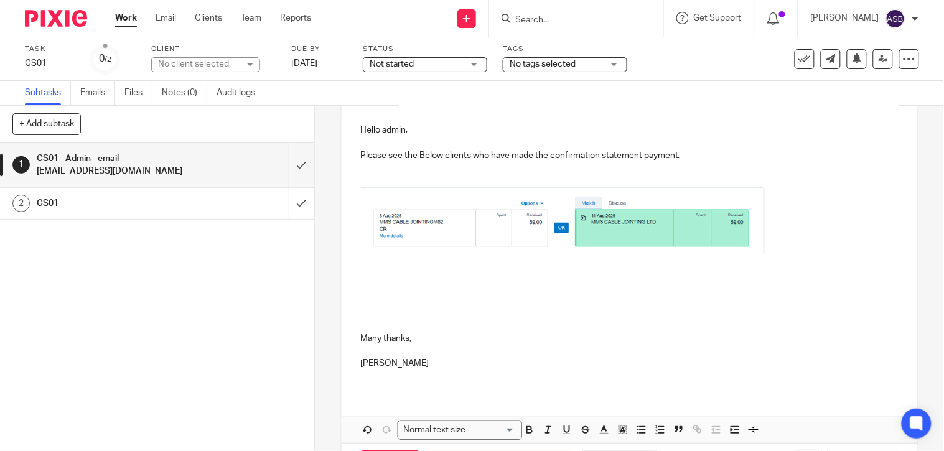
click at [415, 299] on p at bounding box center [629, 300] width 538 height 12
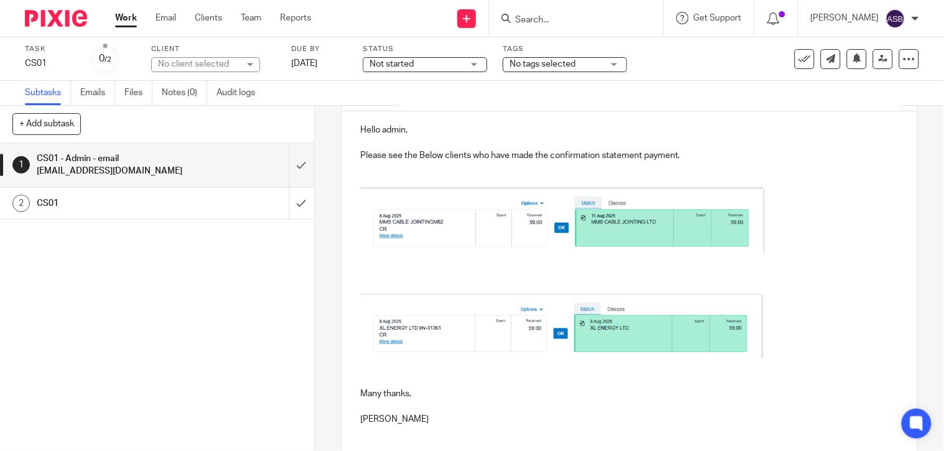
click at [820, 253] on p at bounding box center [629, 222] width 538 height 70
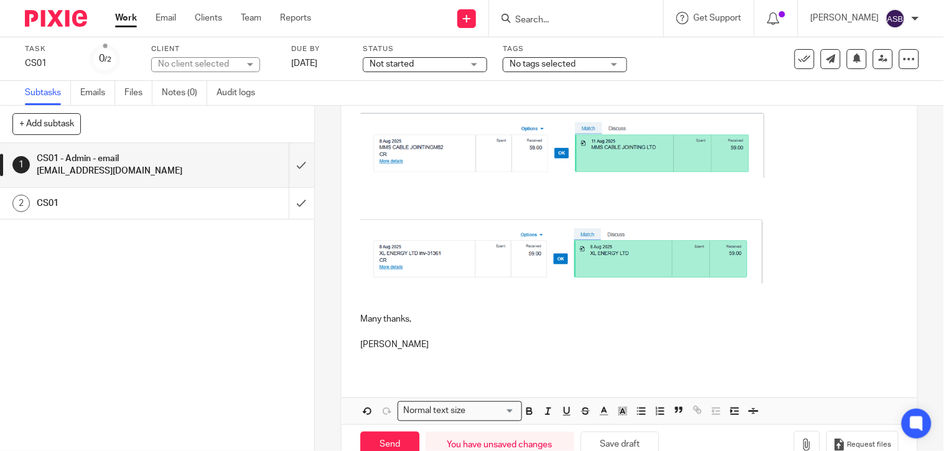
scroll to position [246, 0]
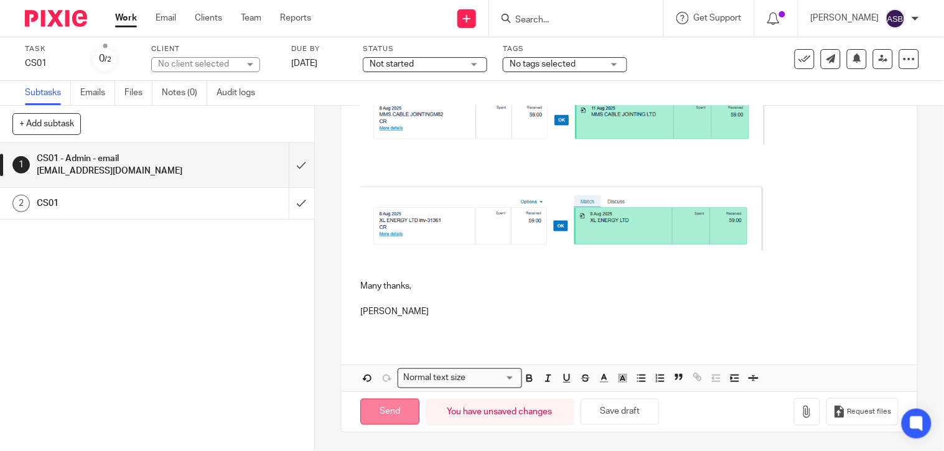
click at [382, 414] on input "Send" at bounding box center [389, 412] width 59 height 27
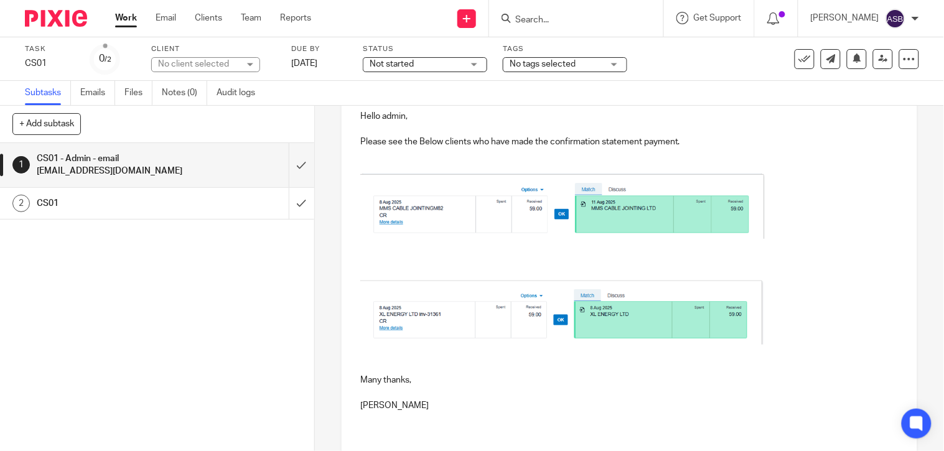
scroll to position [108, 0]
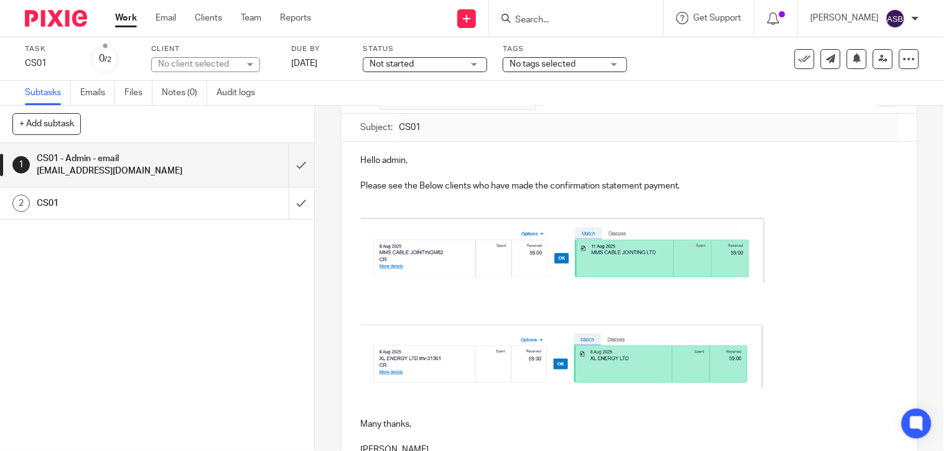
type input "Sent"
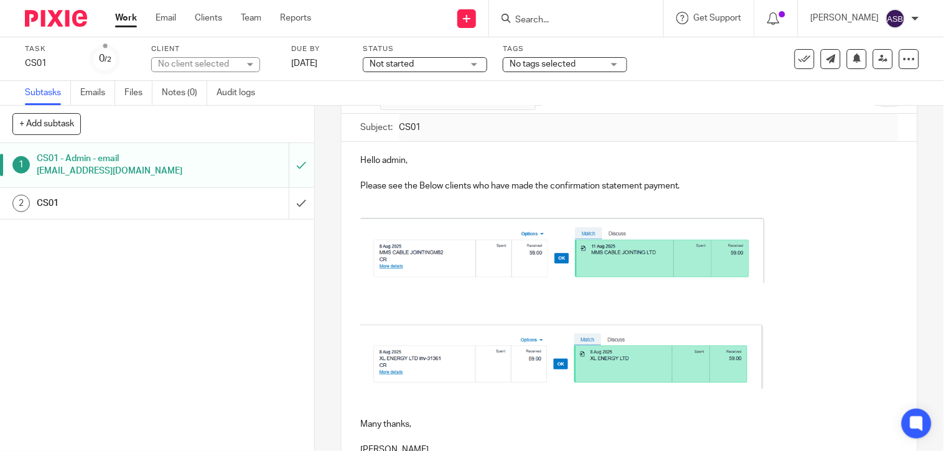
click at [533, 21] on input "Search" at bounding box center [570, 20] width 112 height 11
paste input "O127"
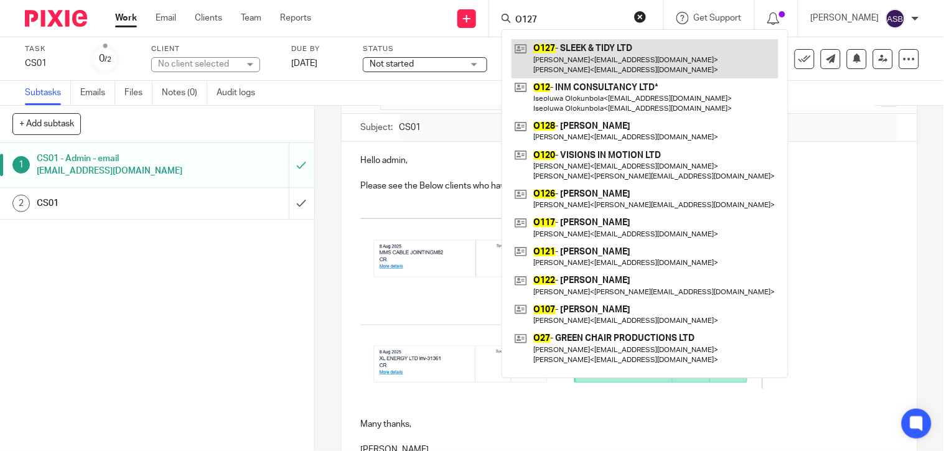
type input "O127"
click at [597, 53] on link at bounding box center [644, 58] width 267 height 39
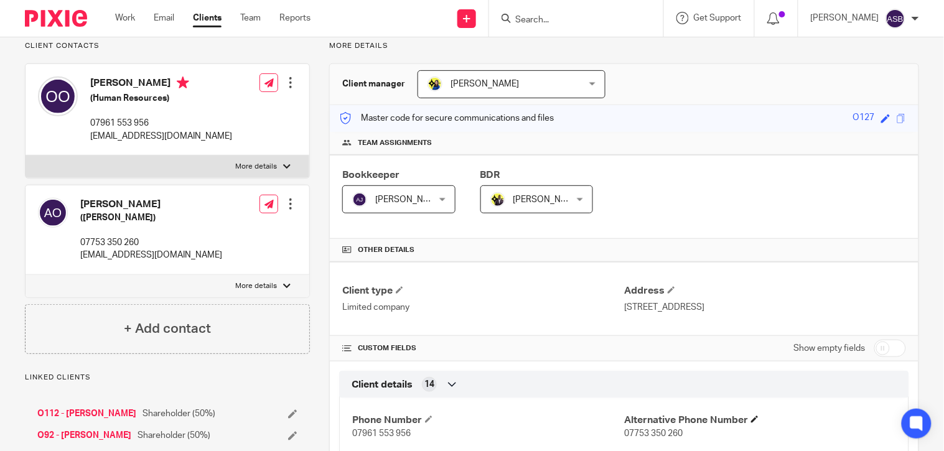
scroll to position [207, 0]
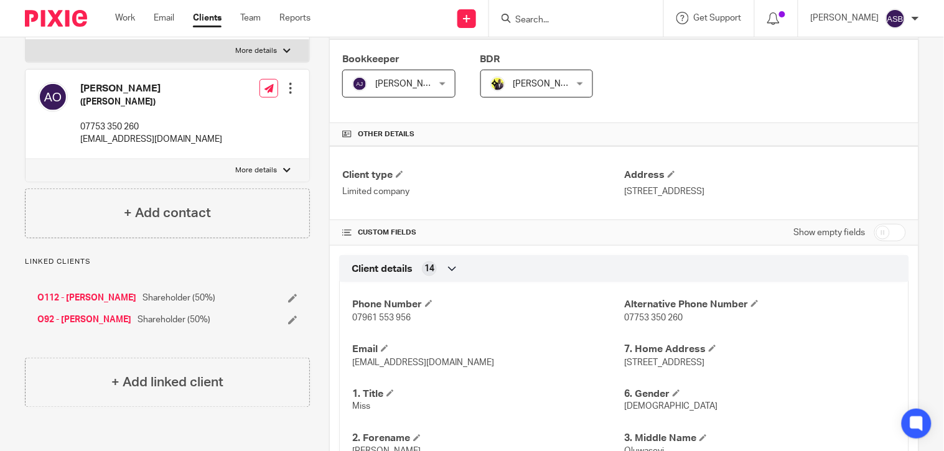
drag, startPoint x: 890, startPoint y: 237, endPoint x: 849, endPoint y: 273, distance: 54.3
click at [890, 236] on input "checkbox" at bounding box center [890, 232] width 32 height 17
checkbox input "true"
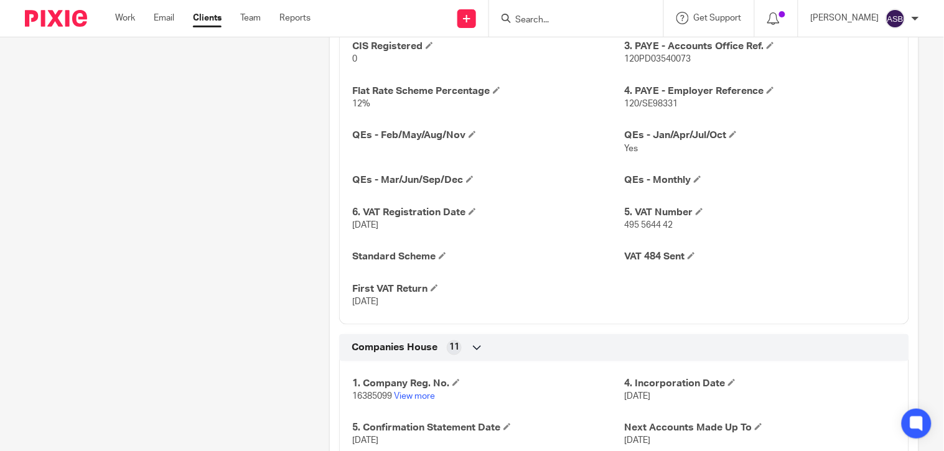
scroll to position [1382, 0]
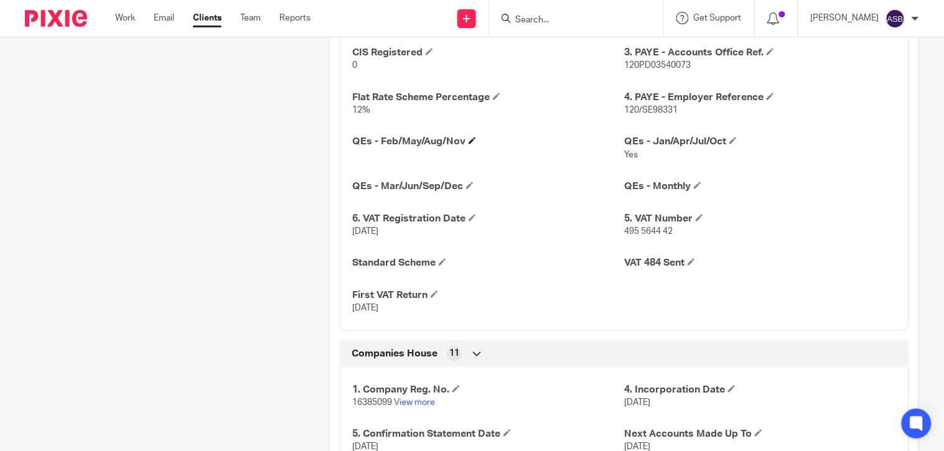
drag, startPoint x: 462, startPoint y: 144, endPoint x: 445, endPoint y: 146, distance: 17.6
click at [445, 146] on h4 "QEs - Feb/May/Aug/Nov" at bounding box center [488, 141] width 272 height 13
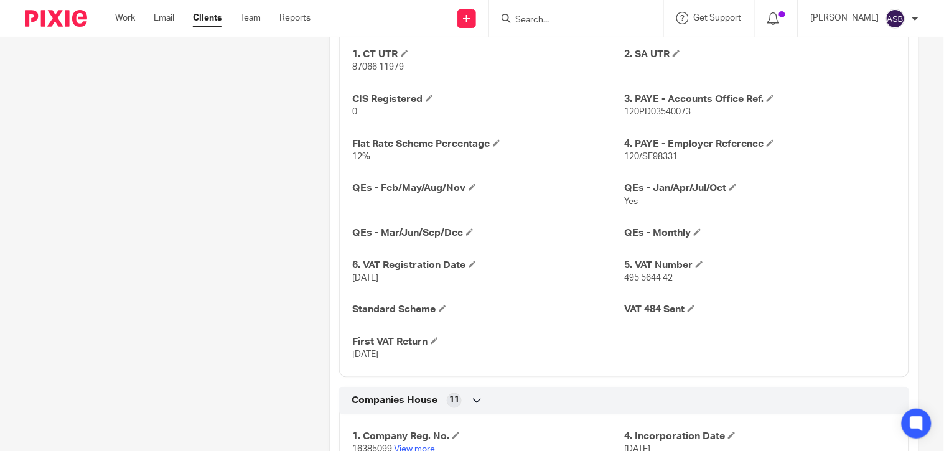
scroll to position [1313, 0]
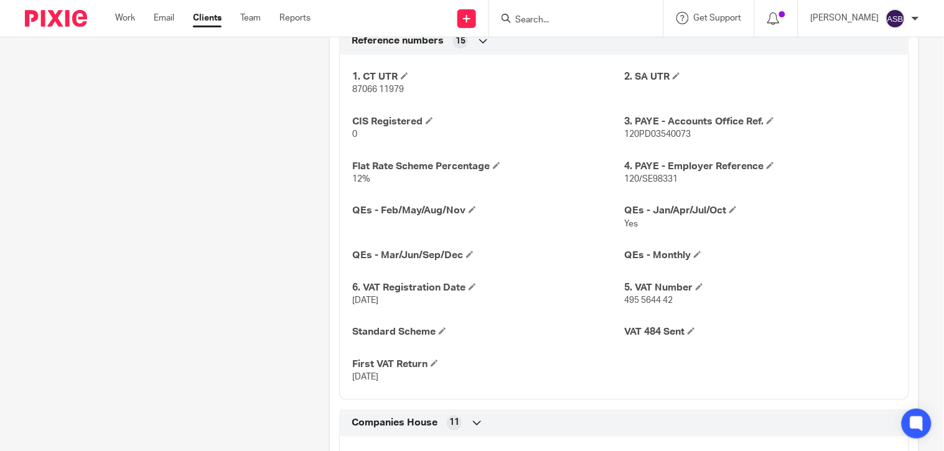
click at [529, 19] on input "Search" at bounding box center [570, 20] width 112 height 11
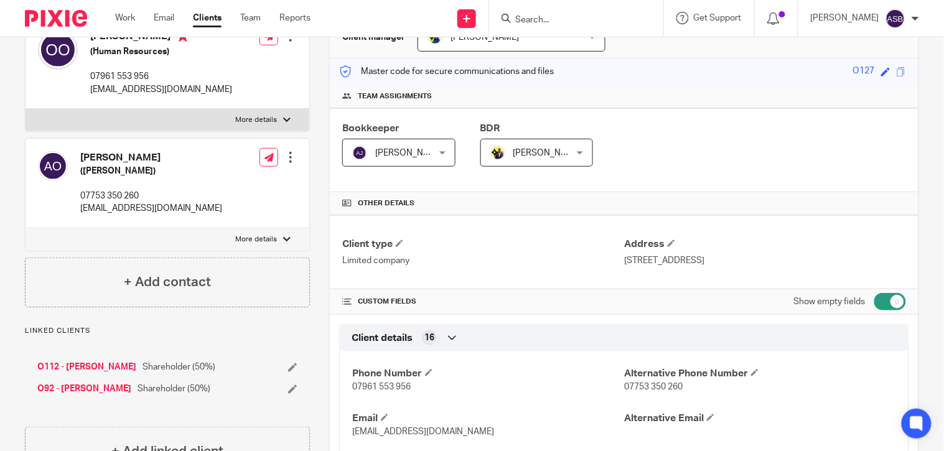
scroll to position [0, 0]
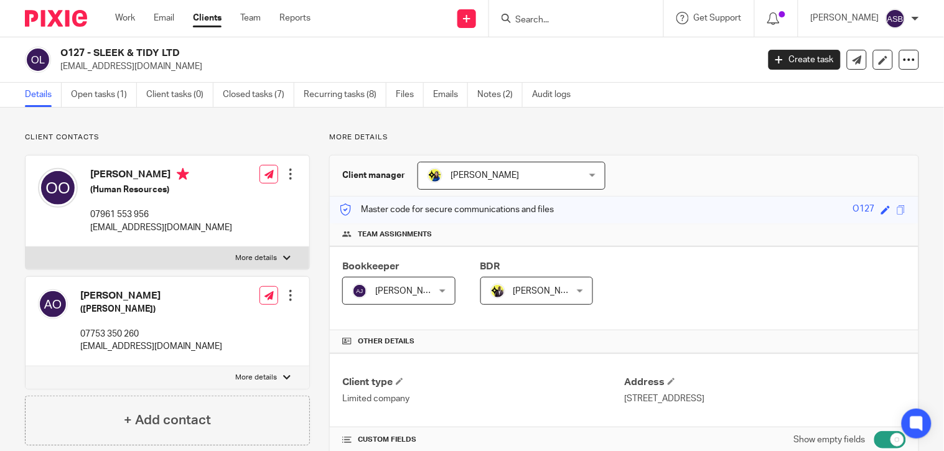
click at [525, 16] on input "Search" at bounding box center [570, 20] width 112 height 11
paste input "S"
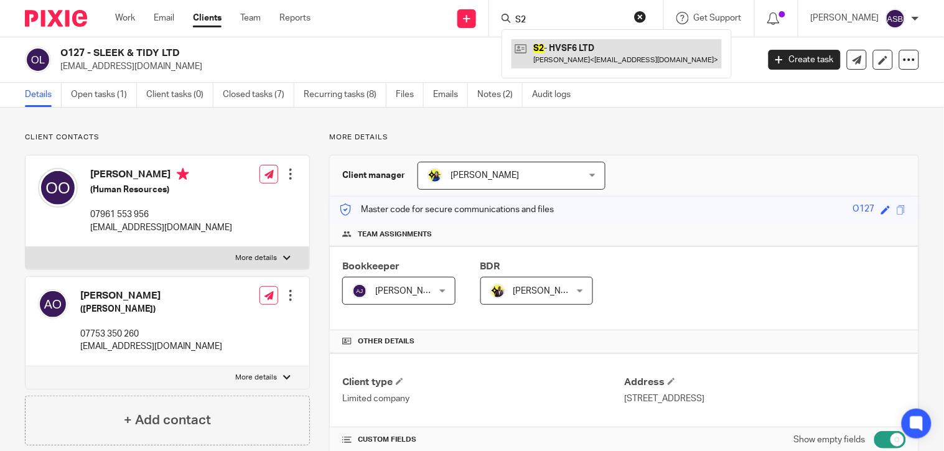
type input "S2"
click at [606, 55] on link at bounding box center [616, 53] width 210 height 29
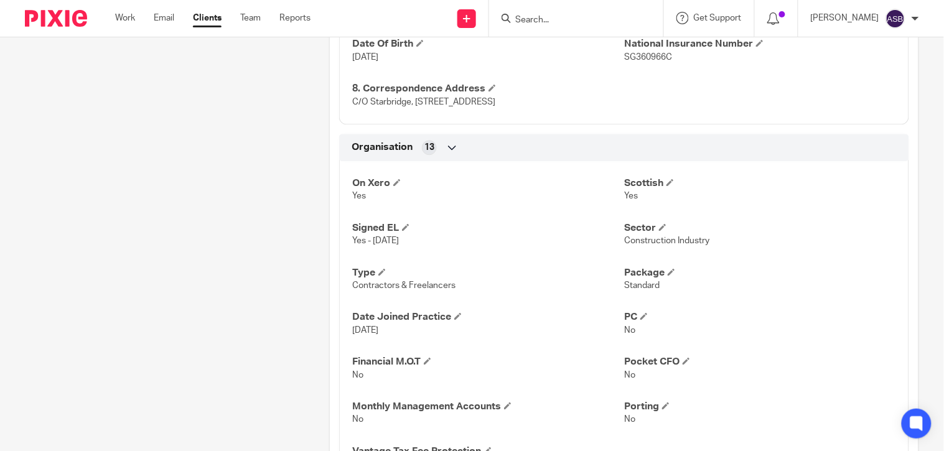
scroll to position [760, 0]
